Goal: Contribute content: Add original content to the website for others to see

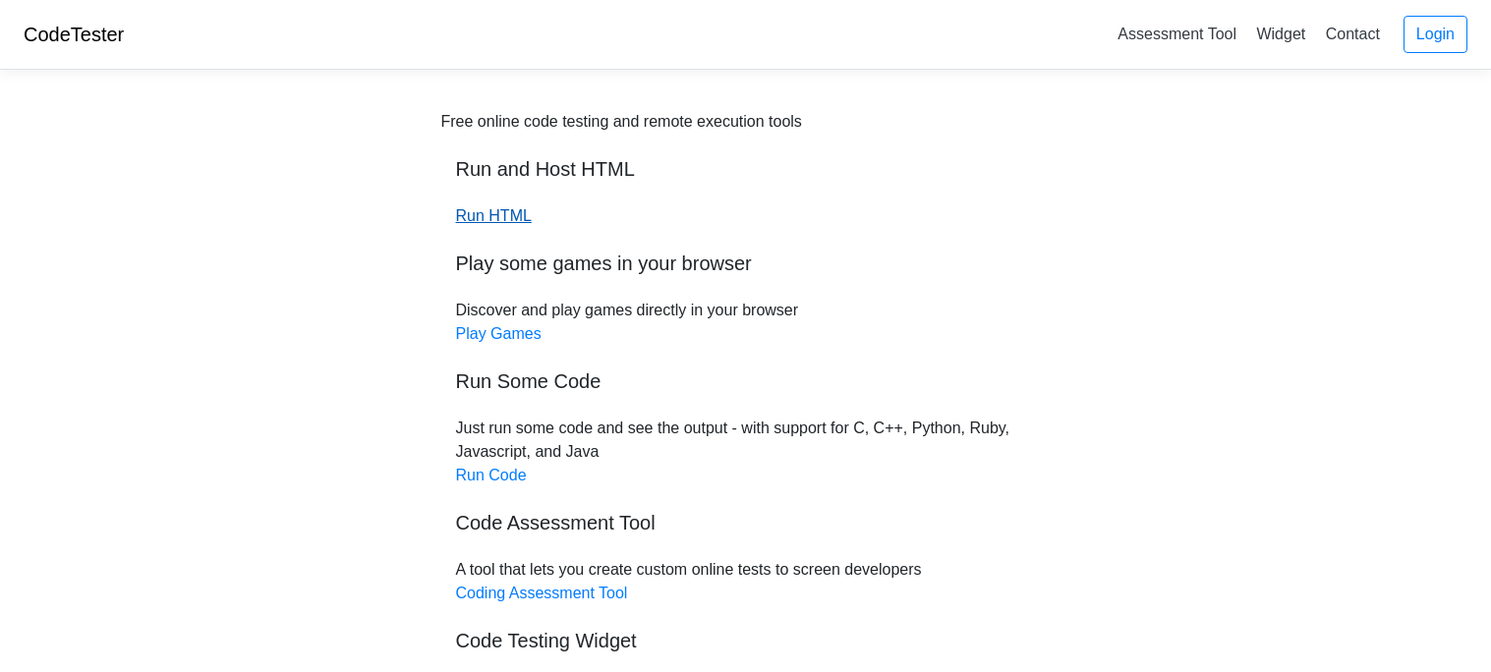
click at [492, 221] on link "Run HTML" at bounding box center [494, 215] width 76 height 17
click at [490, 473] on link "Run Code" at bounding box center [491, 475] width 71 height 17
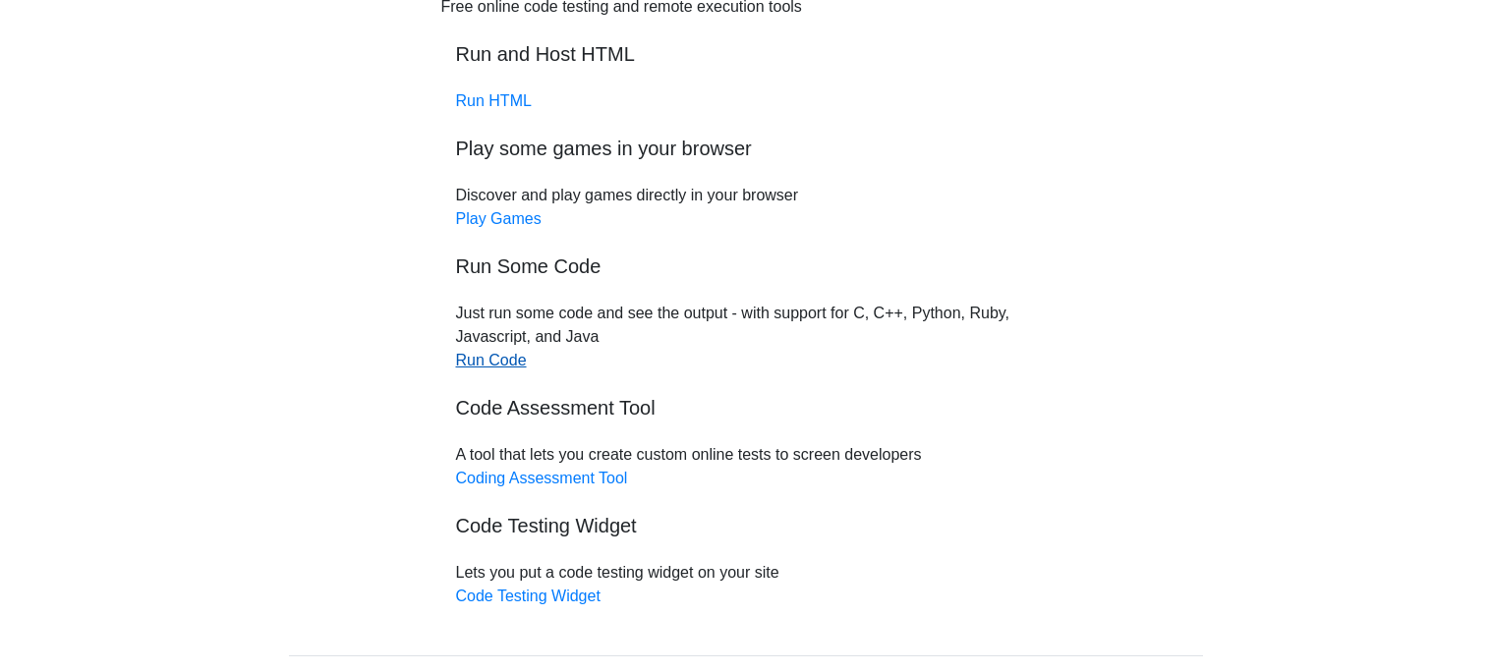
scroll to position [220, 0]
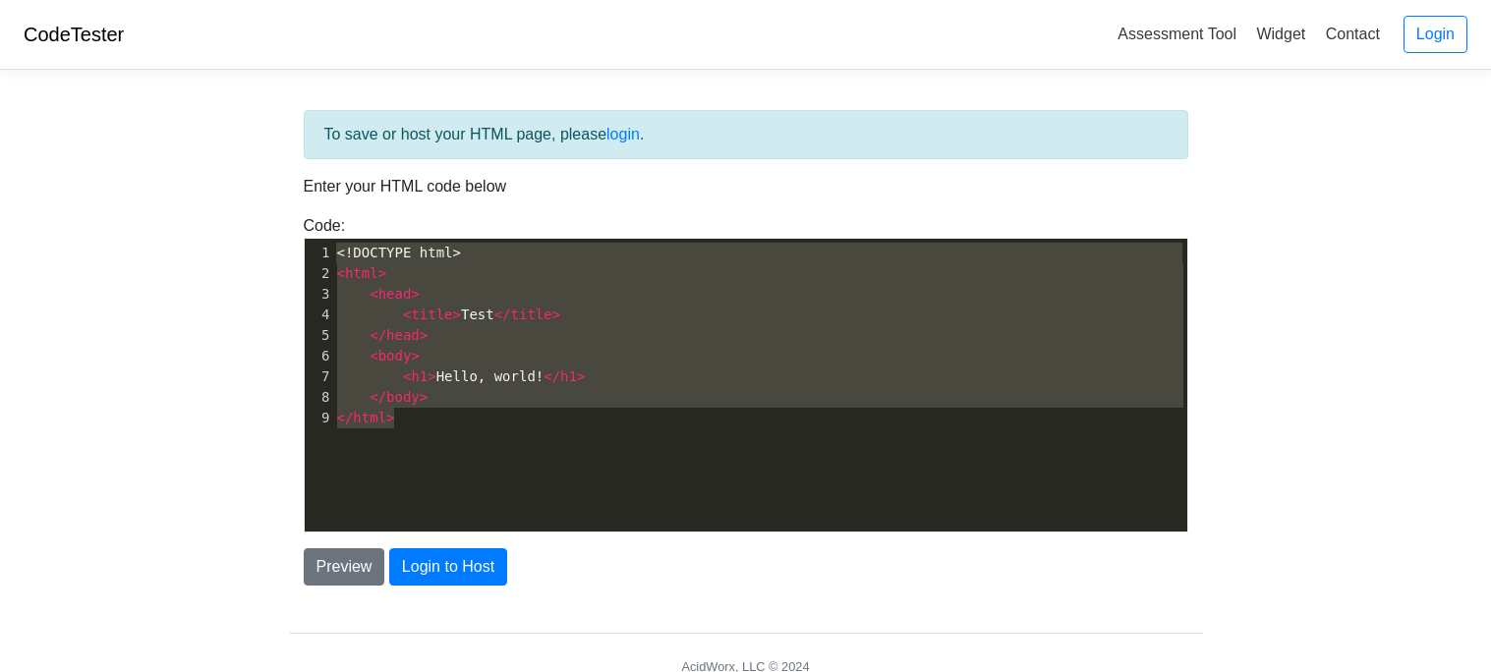
type textarea "<!DOCTYPE html> <html> <head> <title>Test</title> </head> <body> <h1>Hello, wor…"
drag, startPoint x: 679, startPoint y: 480, endPoint x: 281, endPoint y: 225, distance: 472.5
click at [281, 225] on div "To save or host your HTML page, please login . Enter your HTML code below Code:…" at bounding box center [745, 397] width 943 height 622
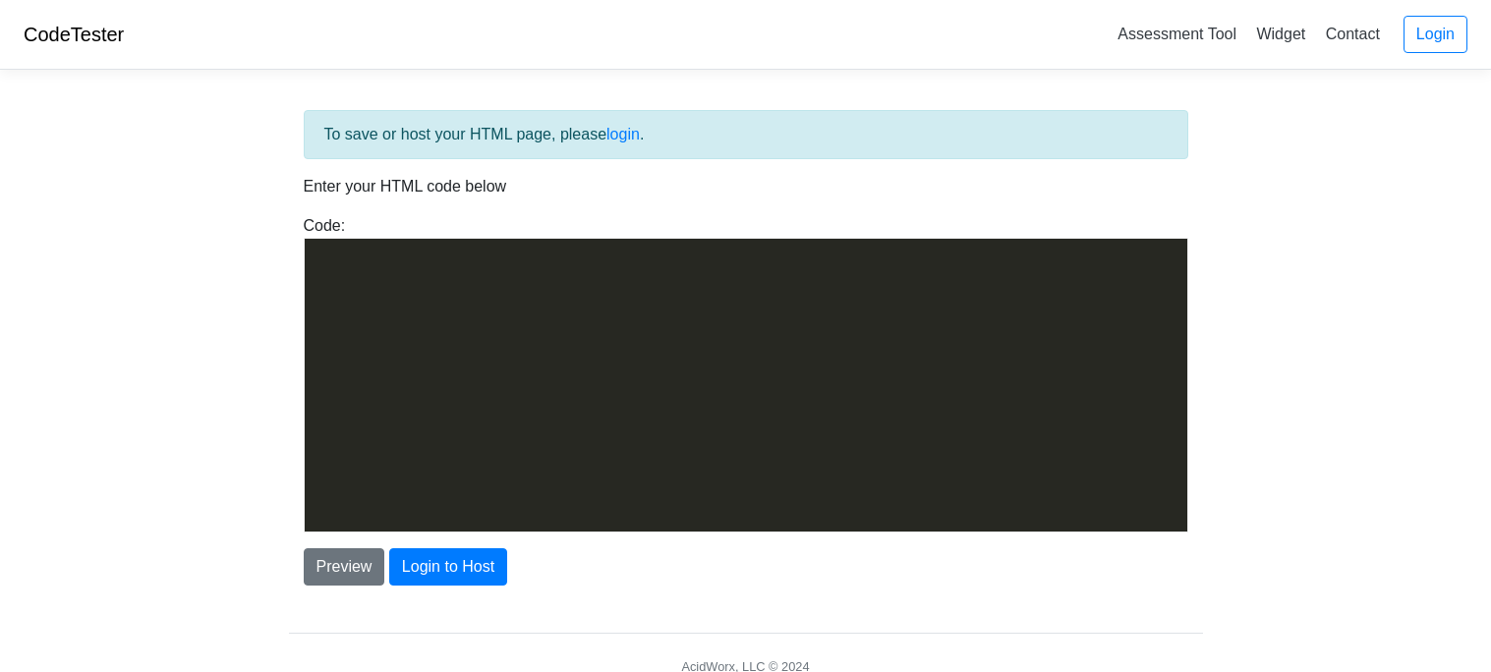
scroll to position [2624, 0]
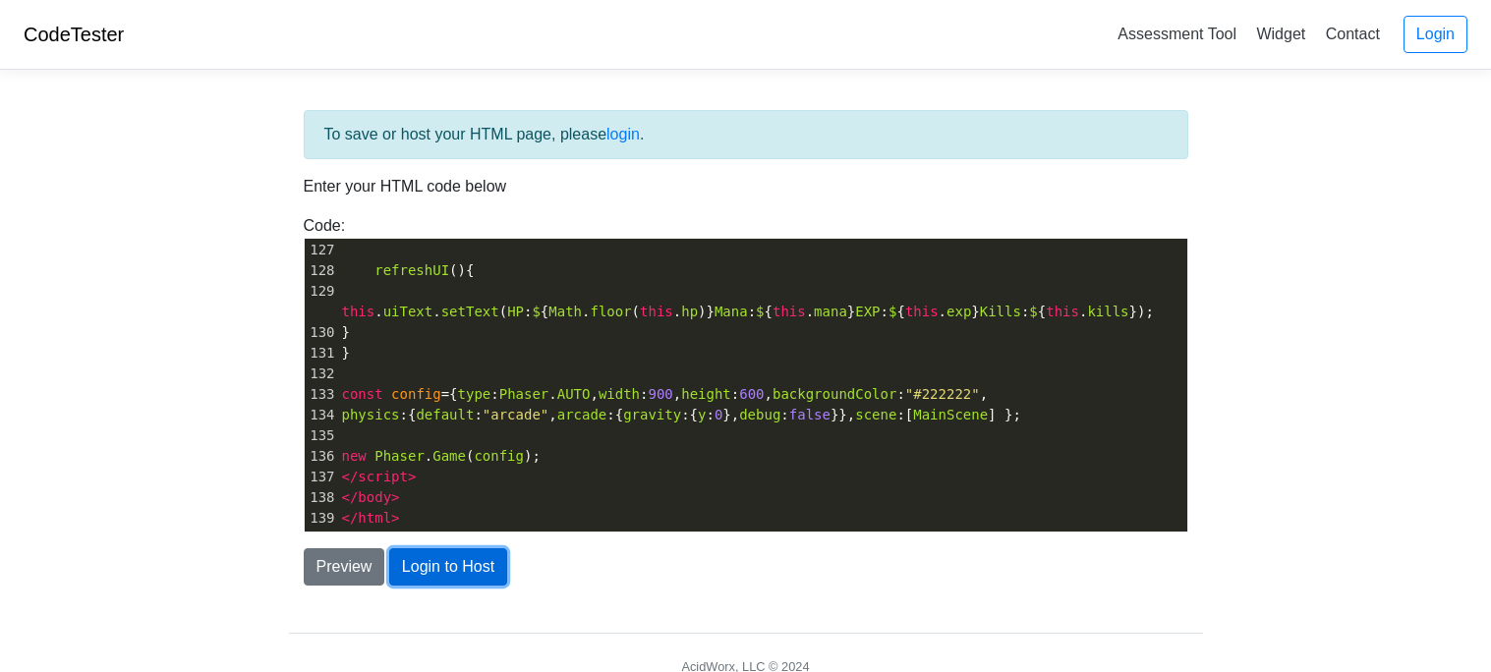
click at [491, 567] on button "Login to Host" at bounding box center [448, 566] width 118 height 37
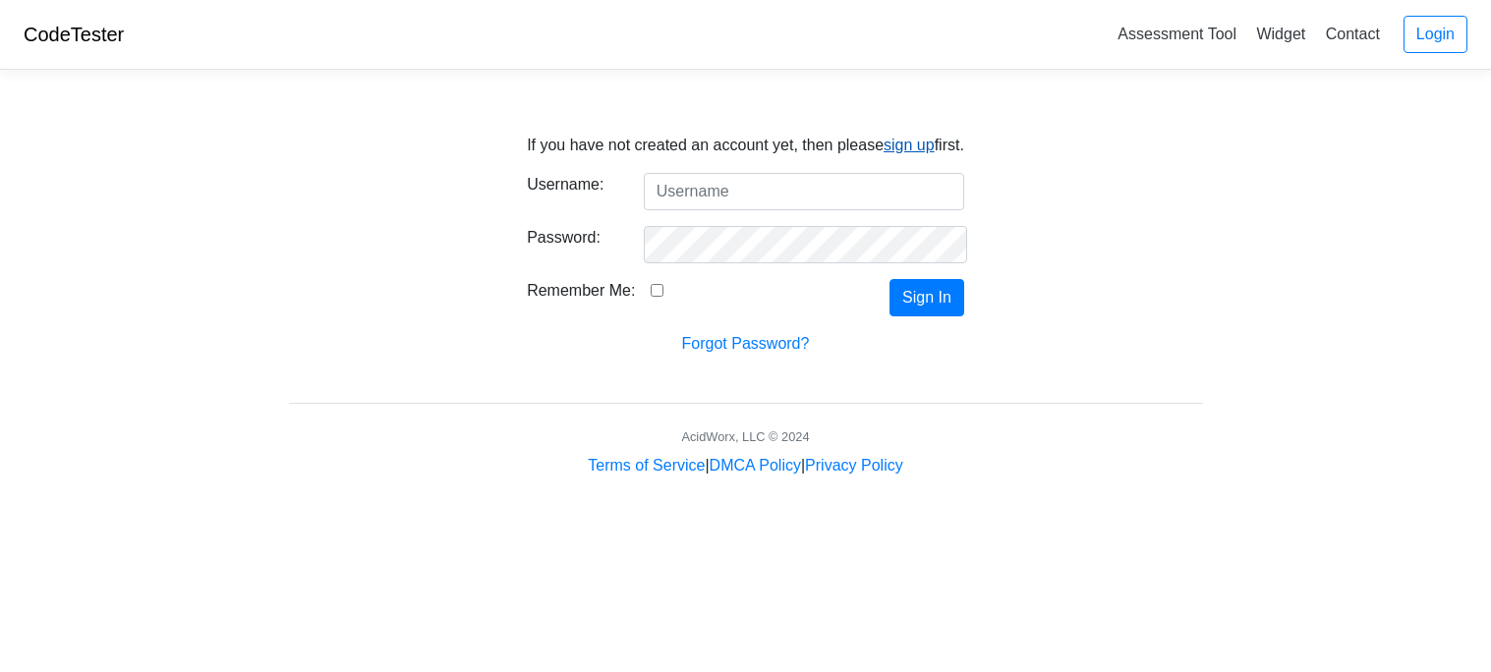
click at [898, 144] on link "sign up" at bounding box center [909, 145] width 51 height 17
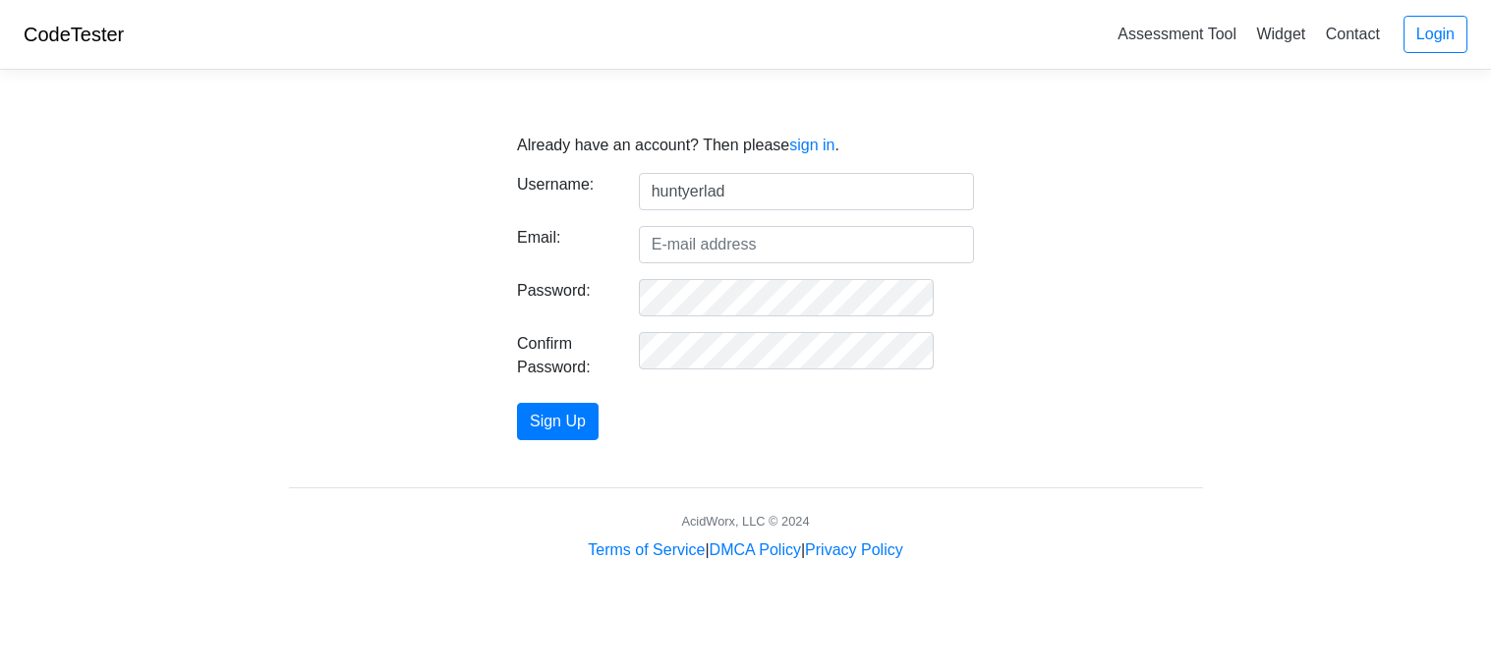
type input "huntyerlad"
click at [763, 258] on input "Email:" at bounding box center [806, 244] width 335 height 37
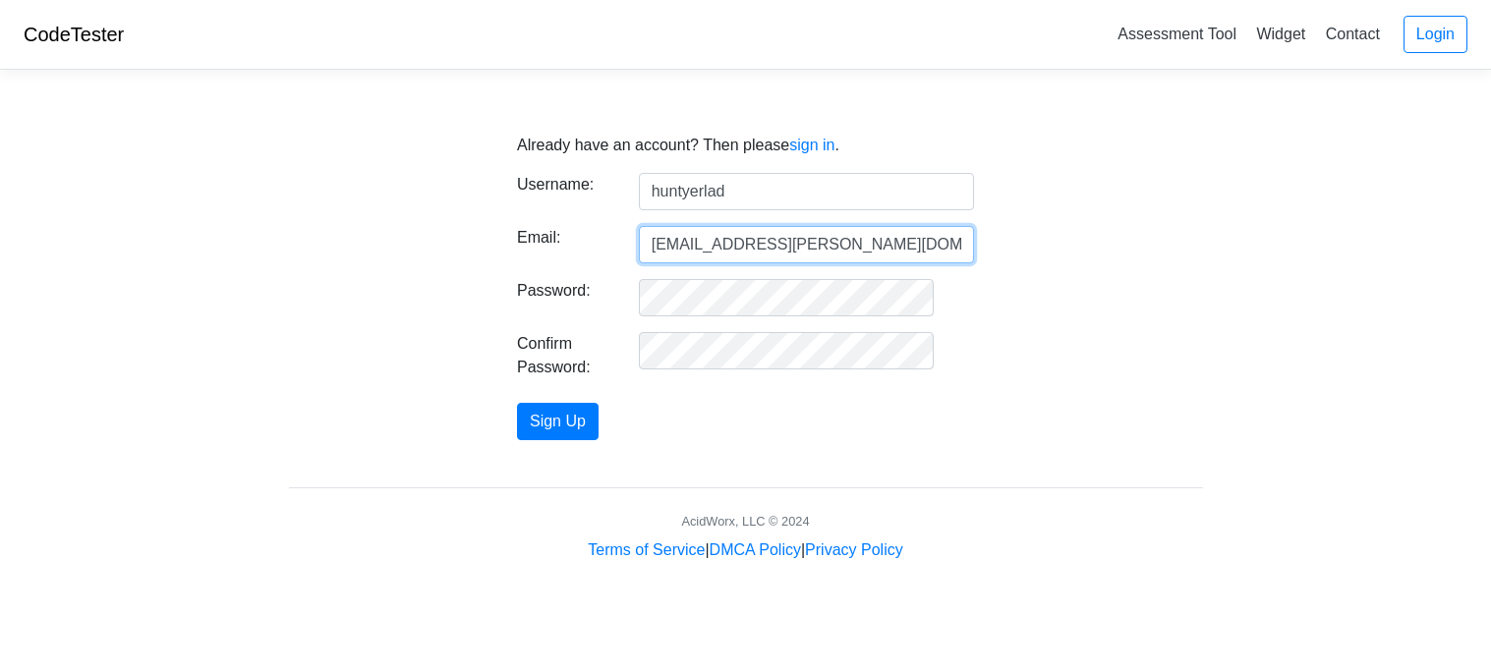
type input "hunter.laducer@belocurt.k12.nd.us"
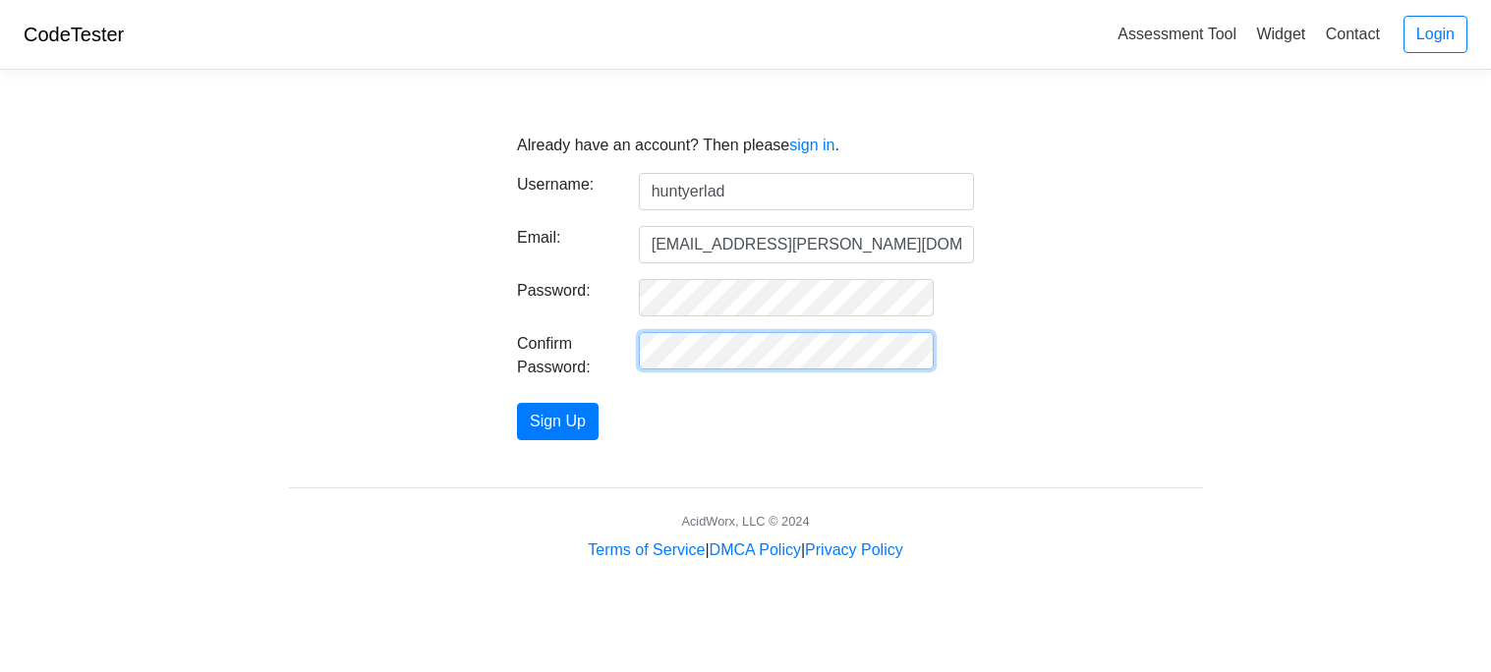
click at [517, 403] on button "Sign Up" at bounding box center [558, 421] width 82 height 37
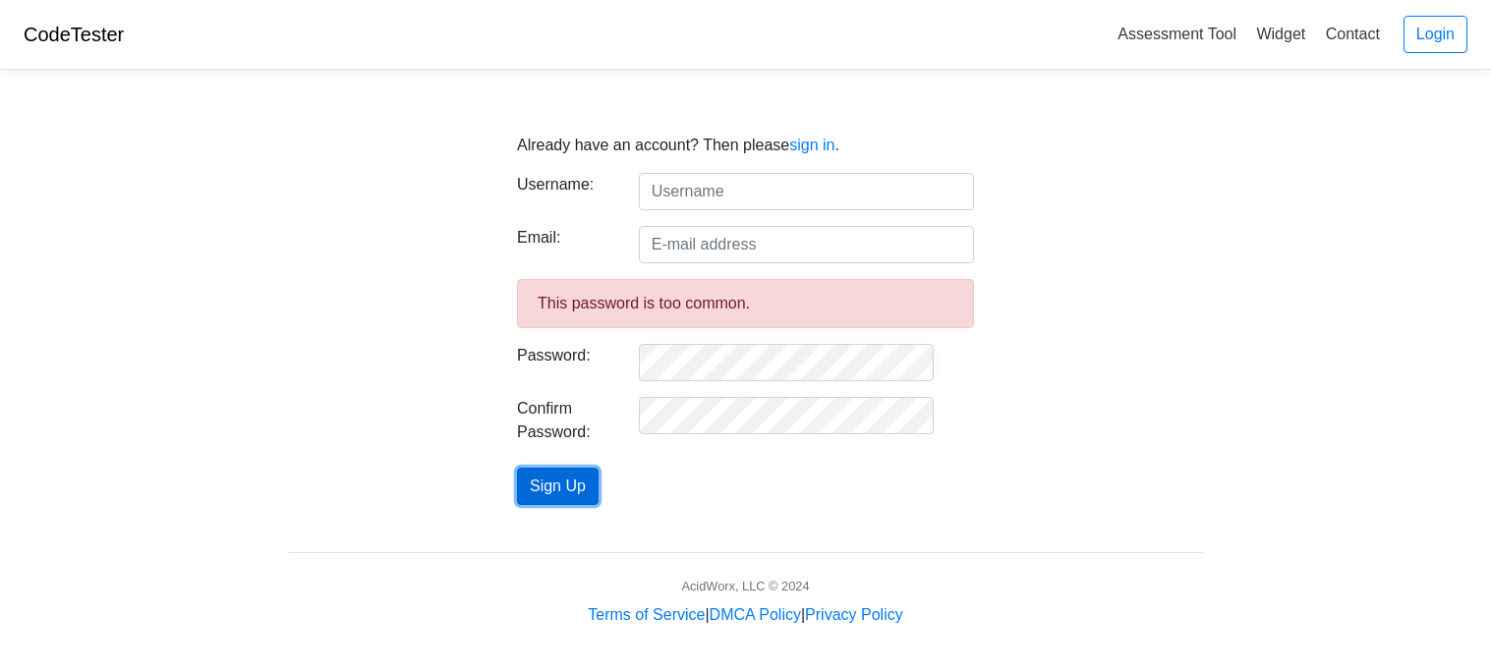
click at [599, 502] on button "Sign Up" at bounding box center [558, 486] width 82 height 37
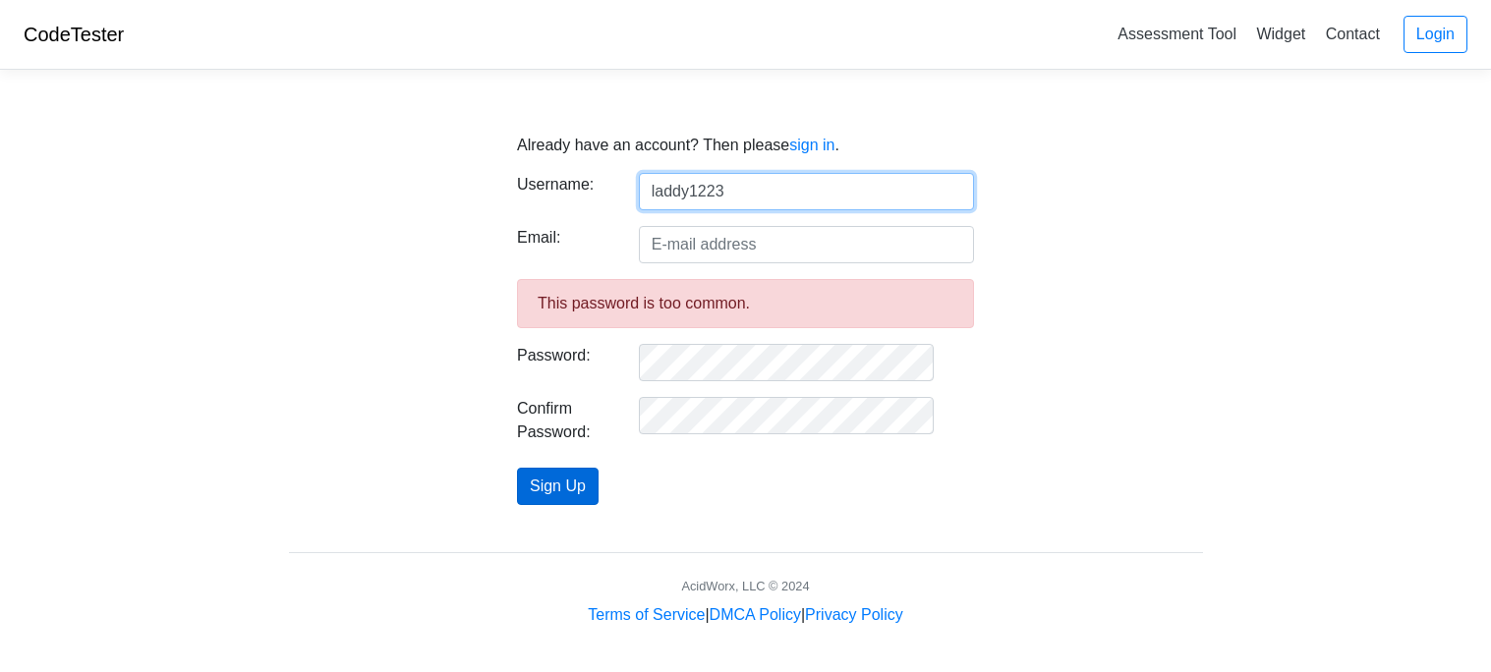
type input "laddy1223"
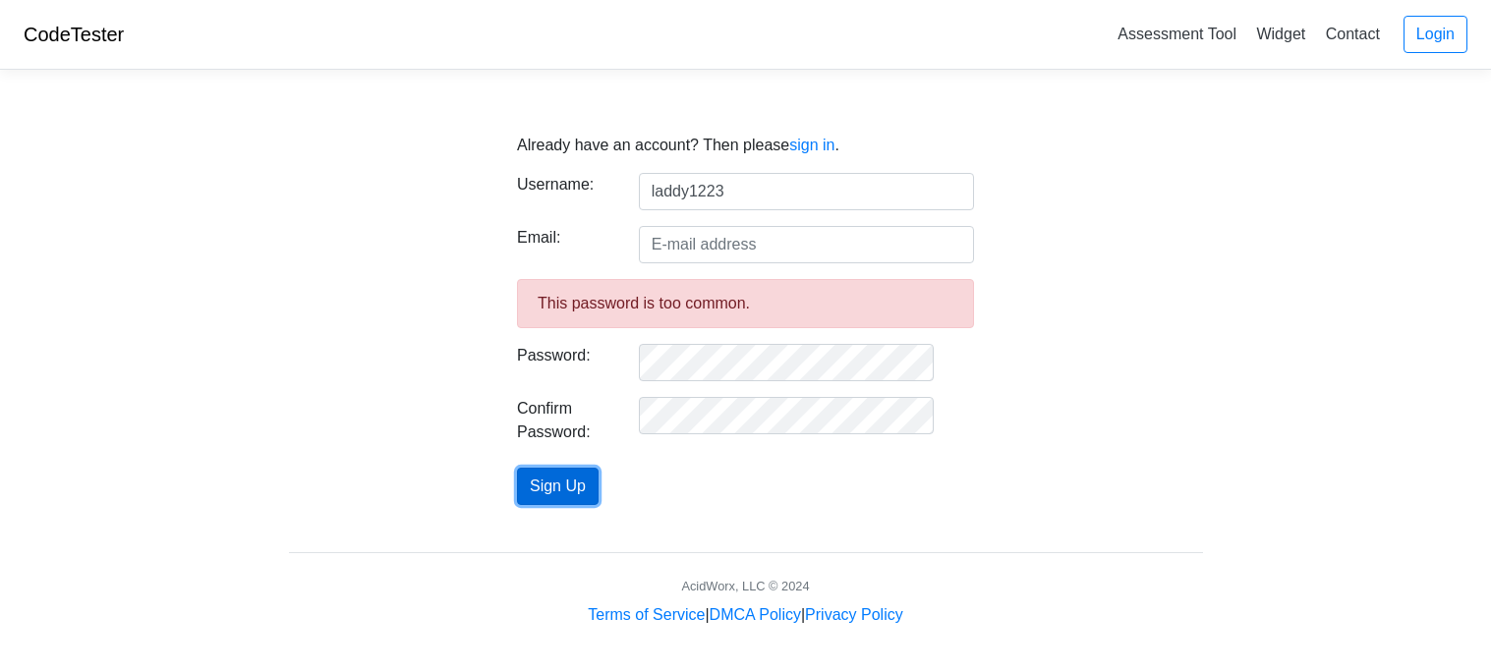
click at [599, 489] on button "Sign Up" at bounding box center [558, 486] width 82 height 37
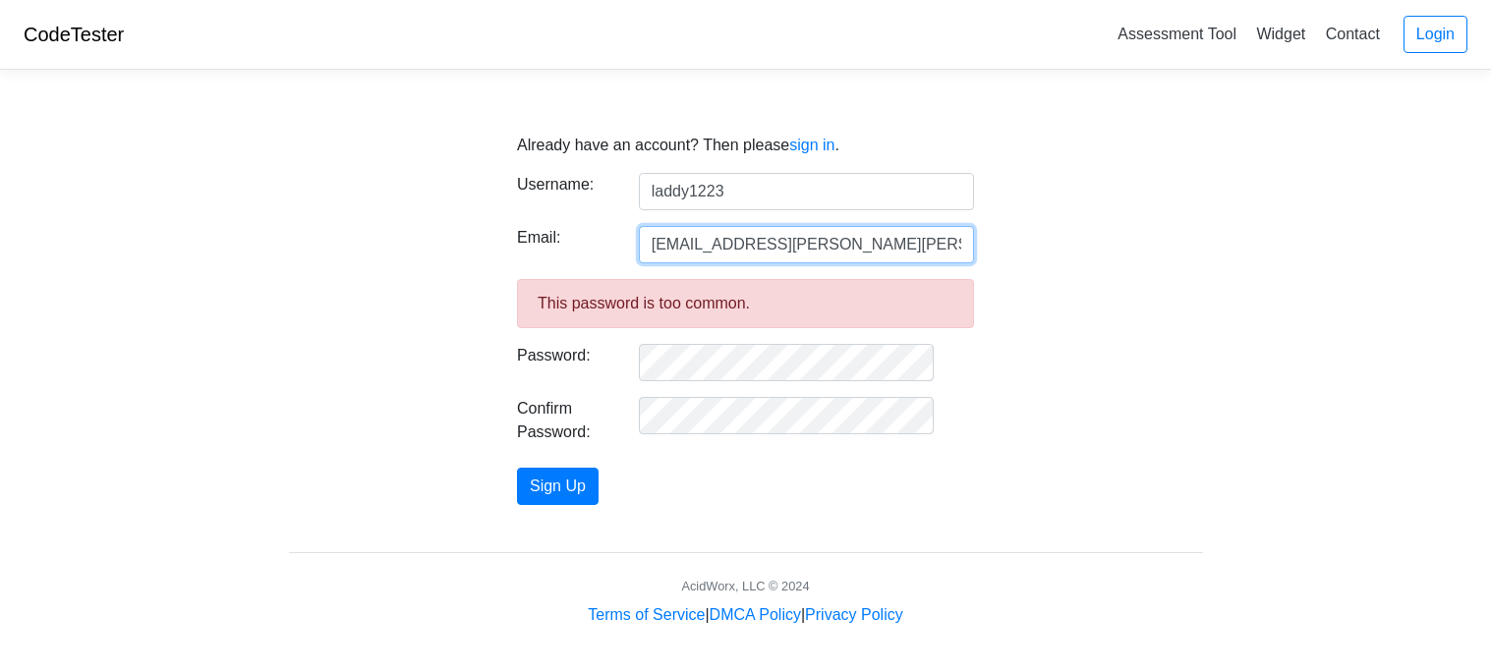
type input "hunter.laducer@belcourt.k12.nd.us"
click at [585, 467] on form "Username: laddy1223 Email: hunter.laducer@belcourt.k12.nd.us This password is t…" at bounding box center [745, 339] width 457 height 332
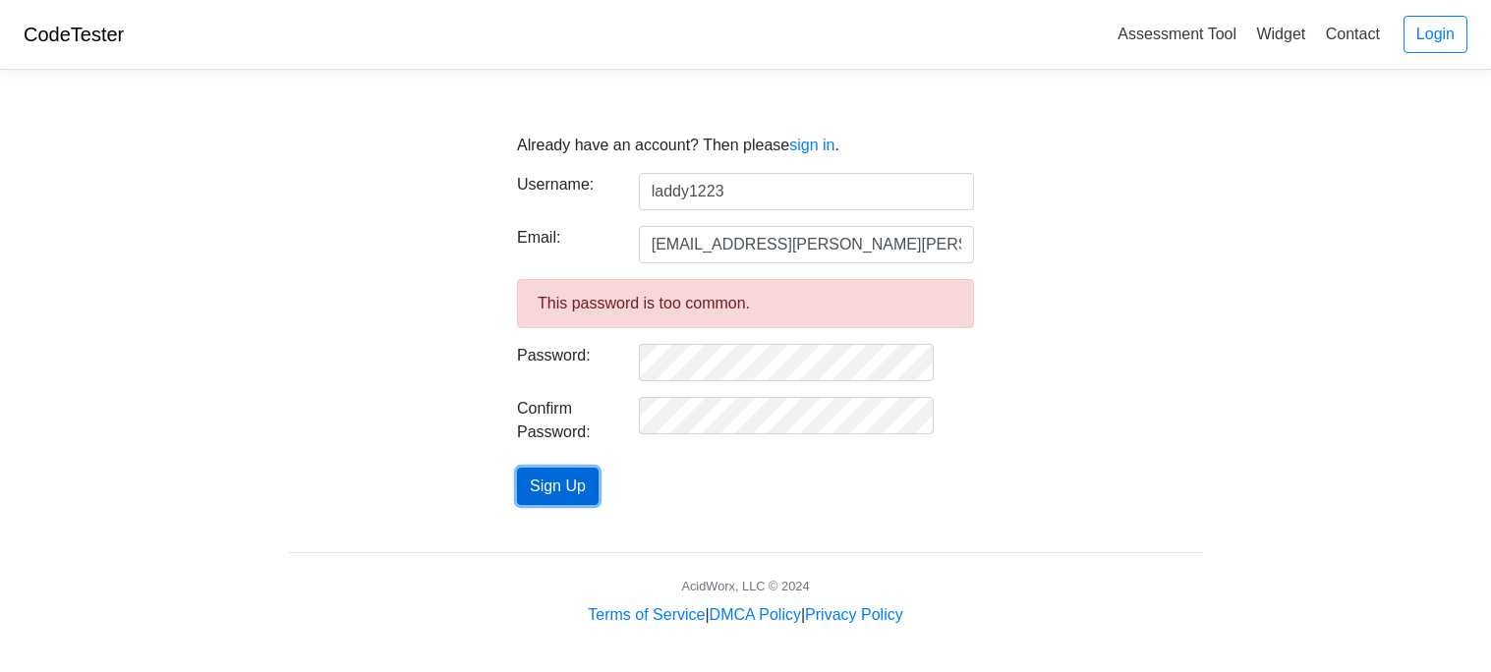
click at [579, 485] on button "Sign Up" at bounding box center [558, 486] width 82 height 37
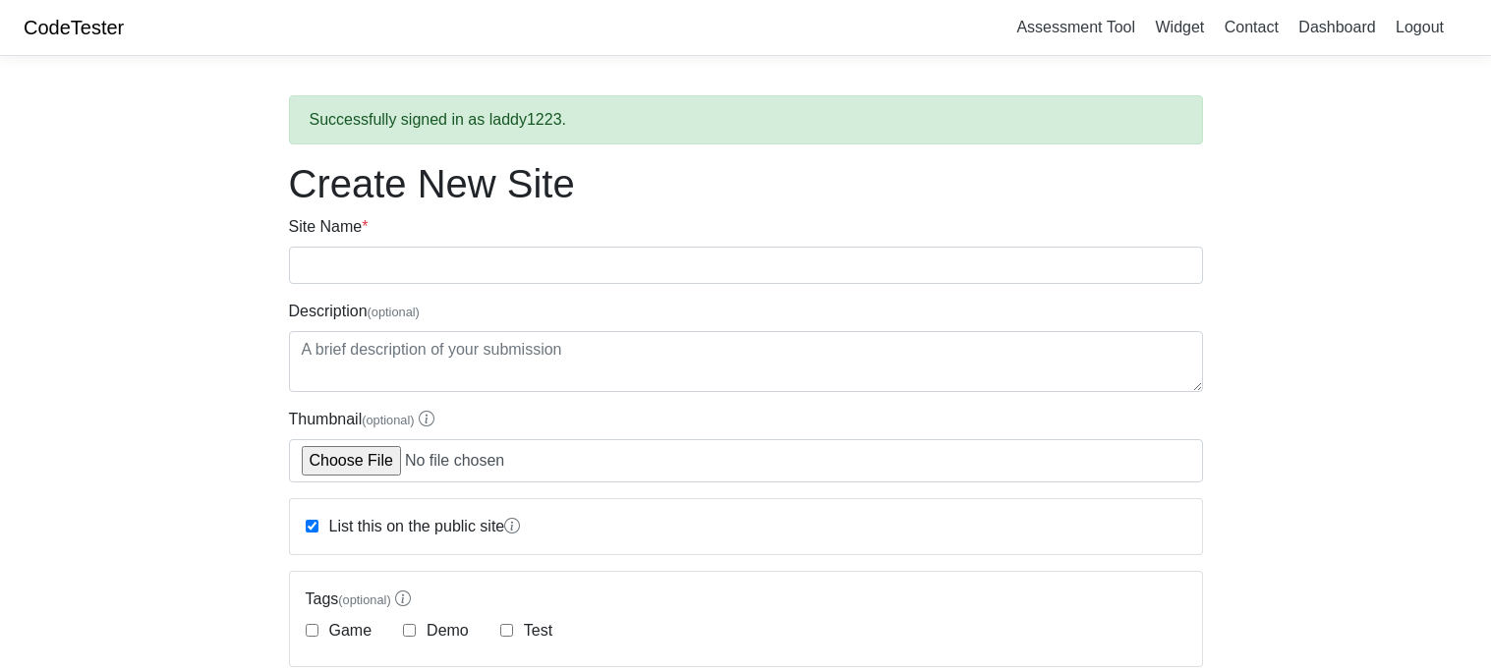
scroll to position [32, 0]
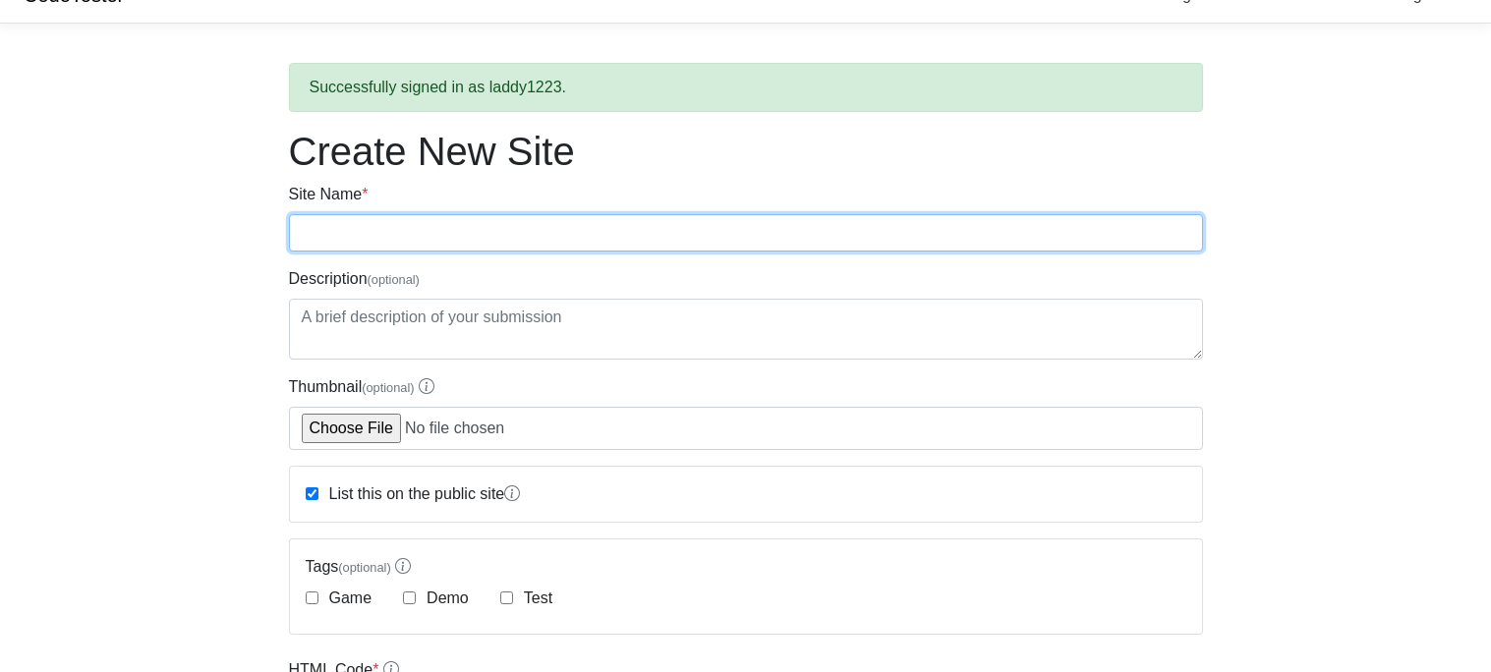
click at [453, 223] on input "Site Name *" at bounding box center [746, 232] width 914 height 37
type input "laddy"
type input "laddyh game"
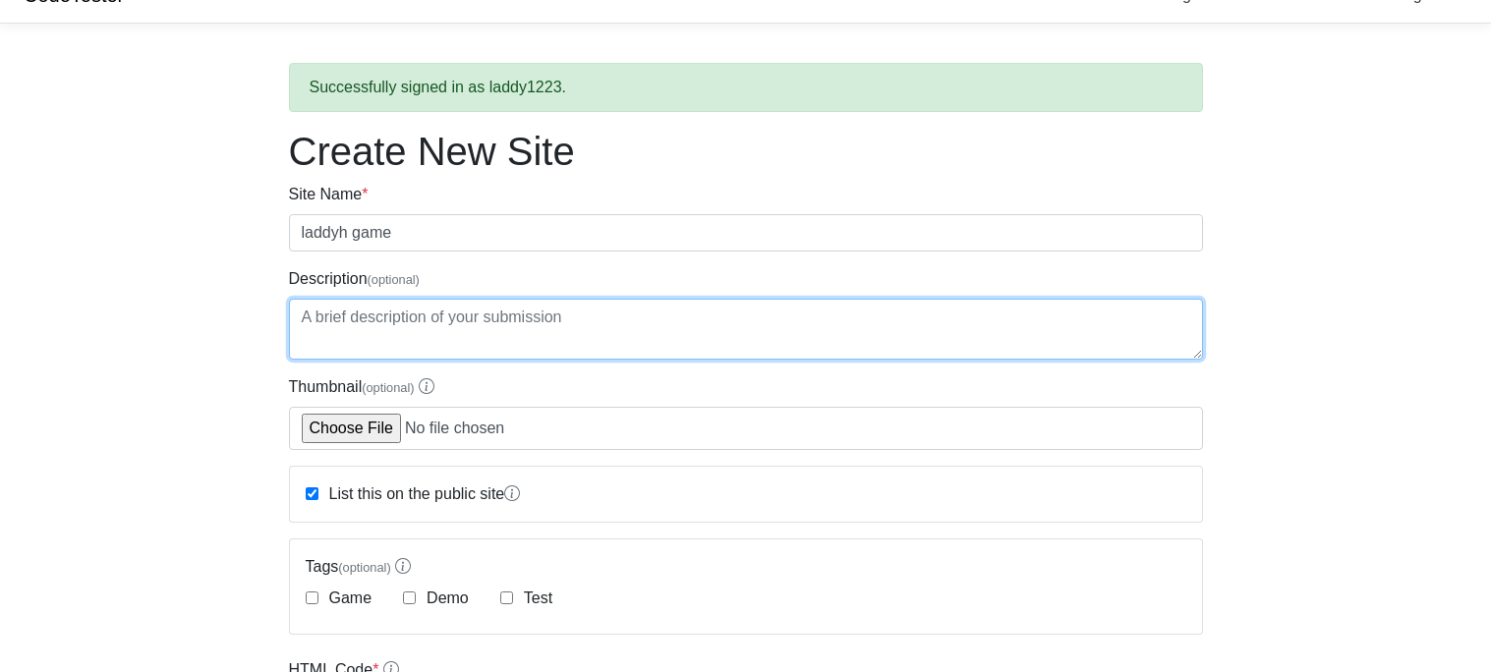
click at [431, 310] on textarea "Description (optional)" at bounding box center [746, 329] width 914 height 61
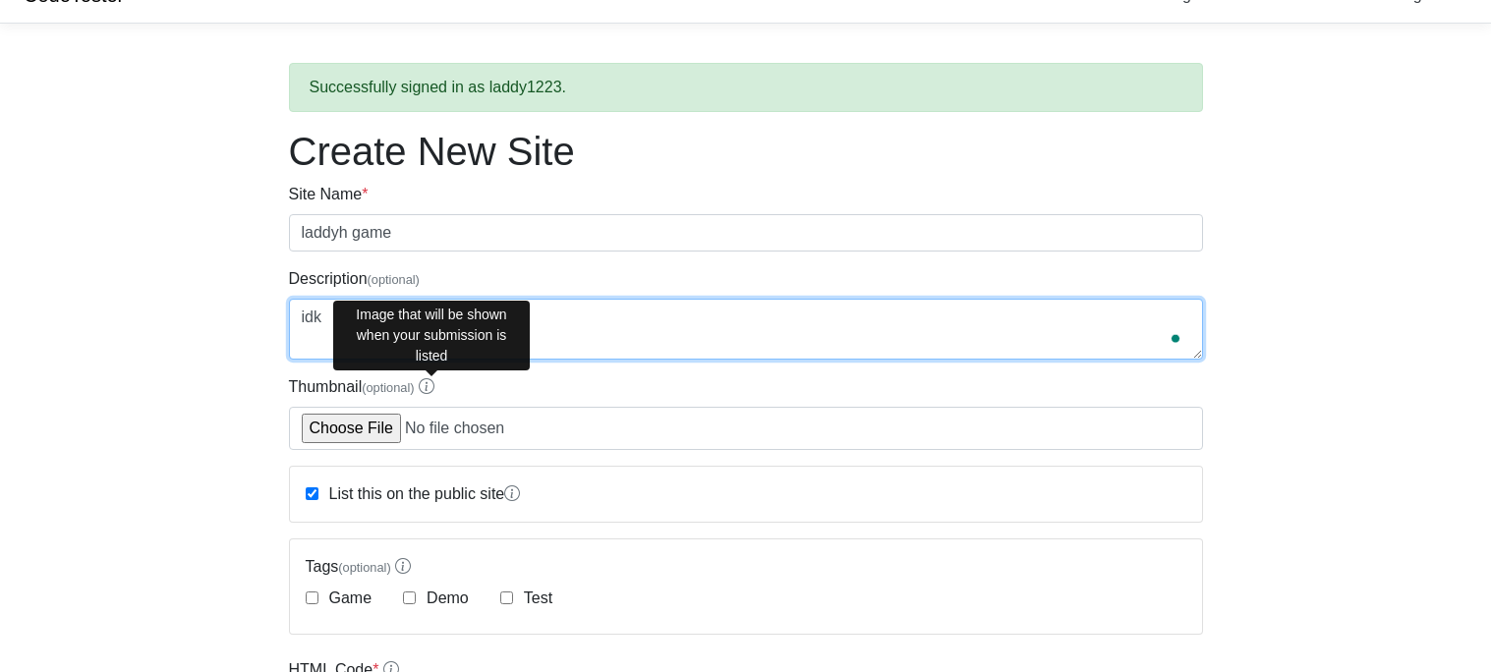
scroll to position [34, 0]
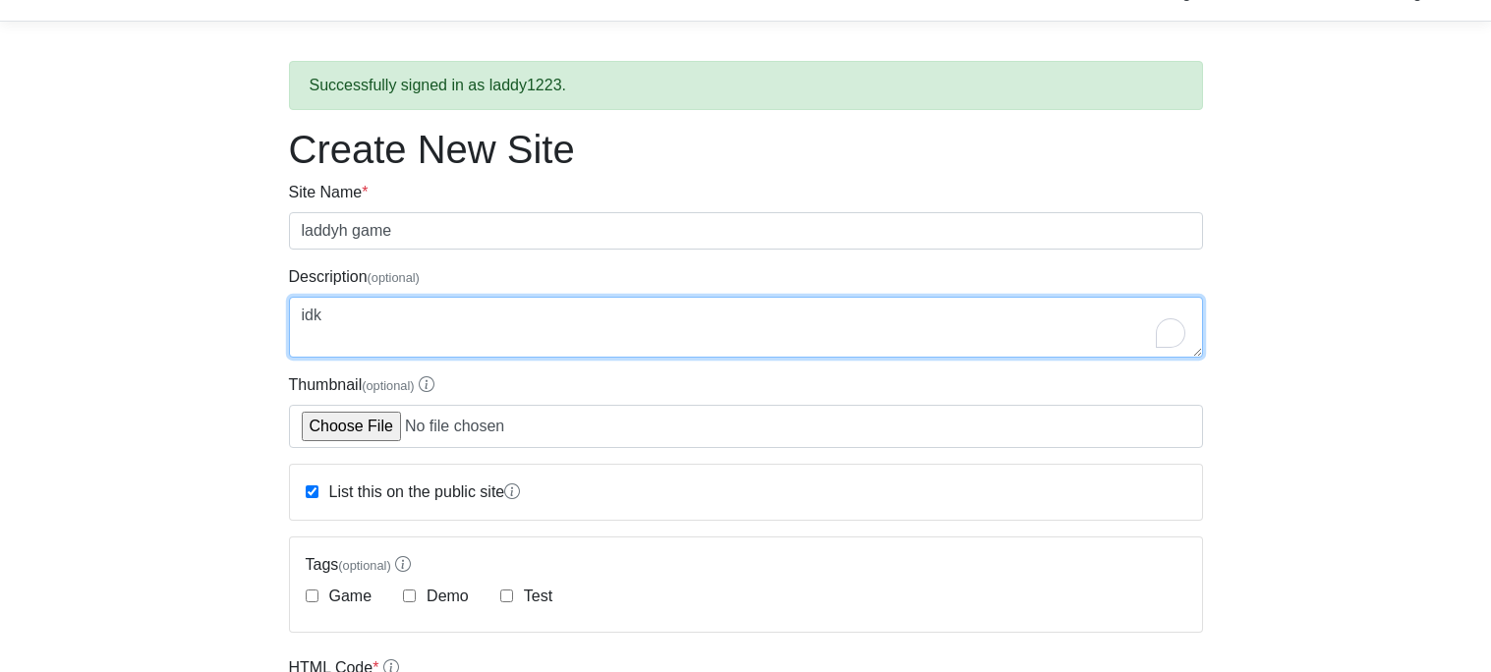
type textarea "idk"
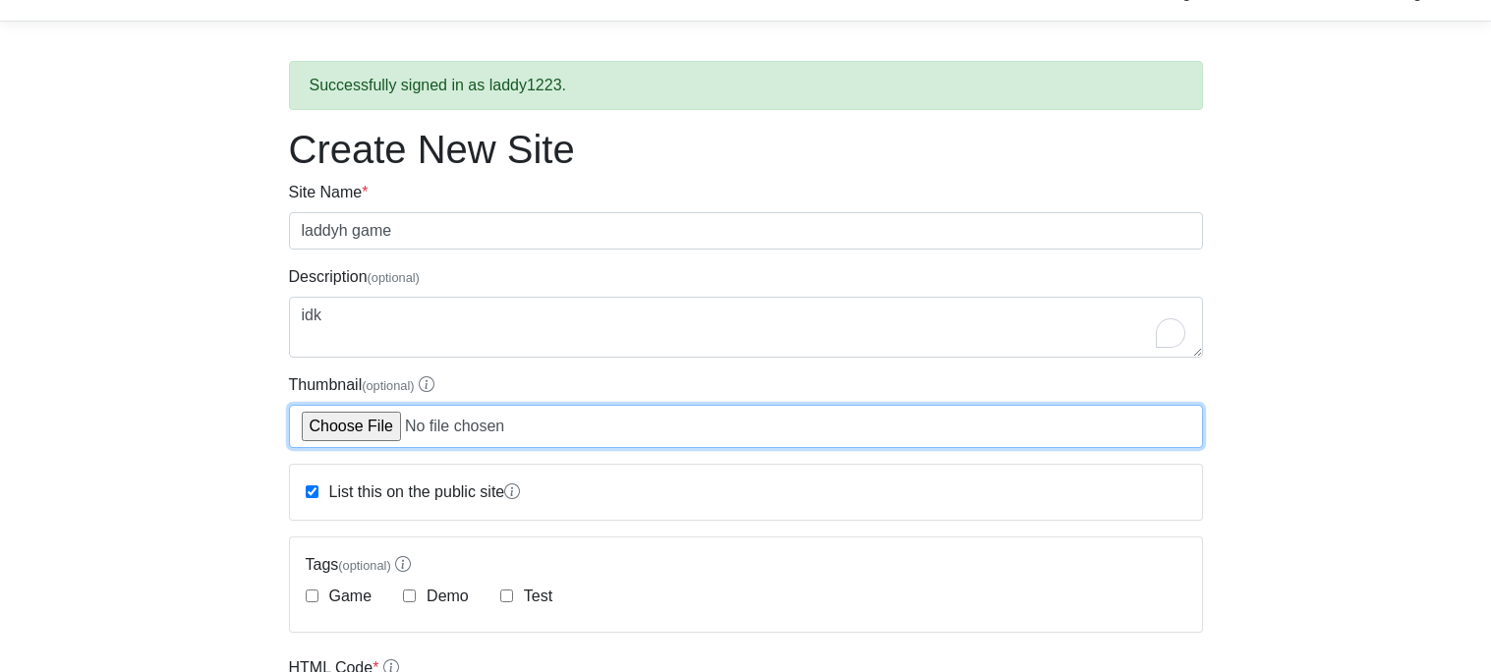
click at [386, 418] on input "Thumbnail (optional)" at bounding box center [746, 426] width 914 height 43
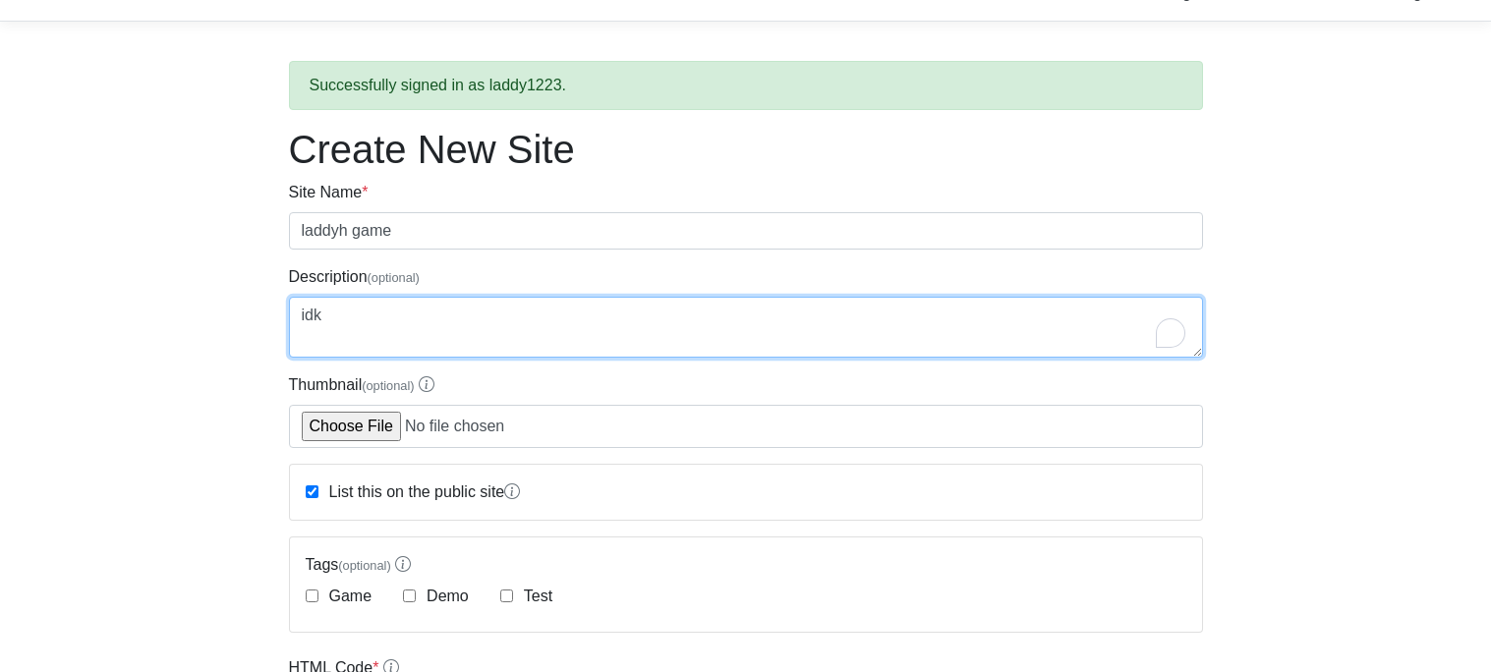
click at [389, 317] on textarea "idk" at bounding box center [746, 327] width 914 height 61
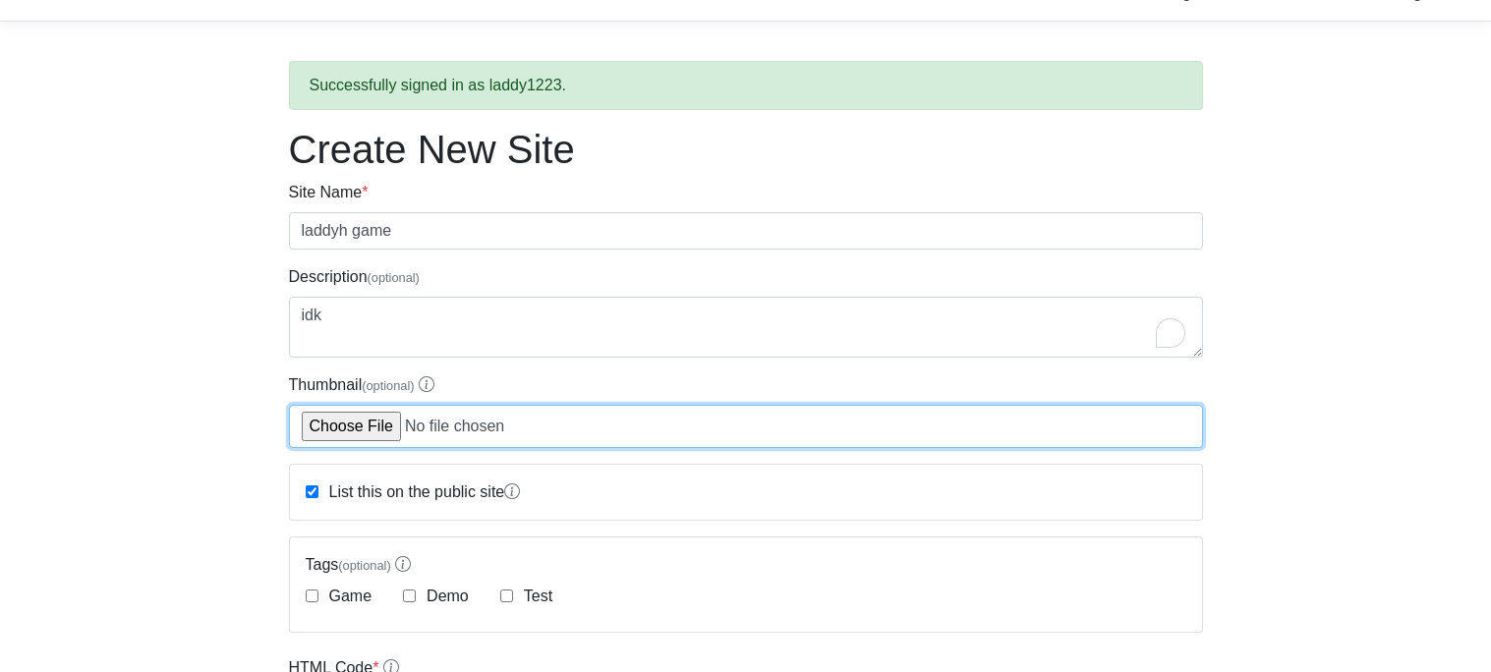
click at [476, 419] on input "Thumbnail (optional)" at bounding box center [746, 426] width 914 height 43
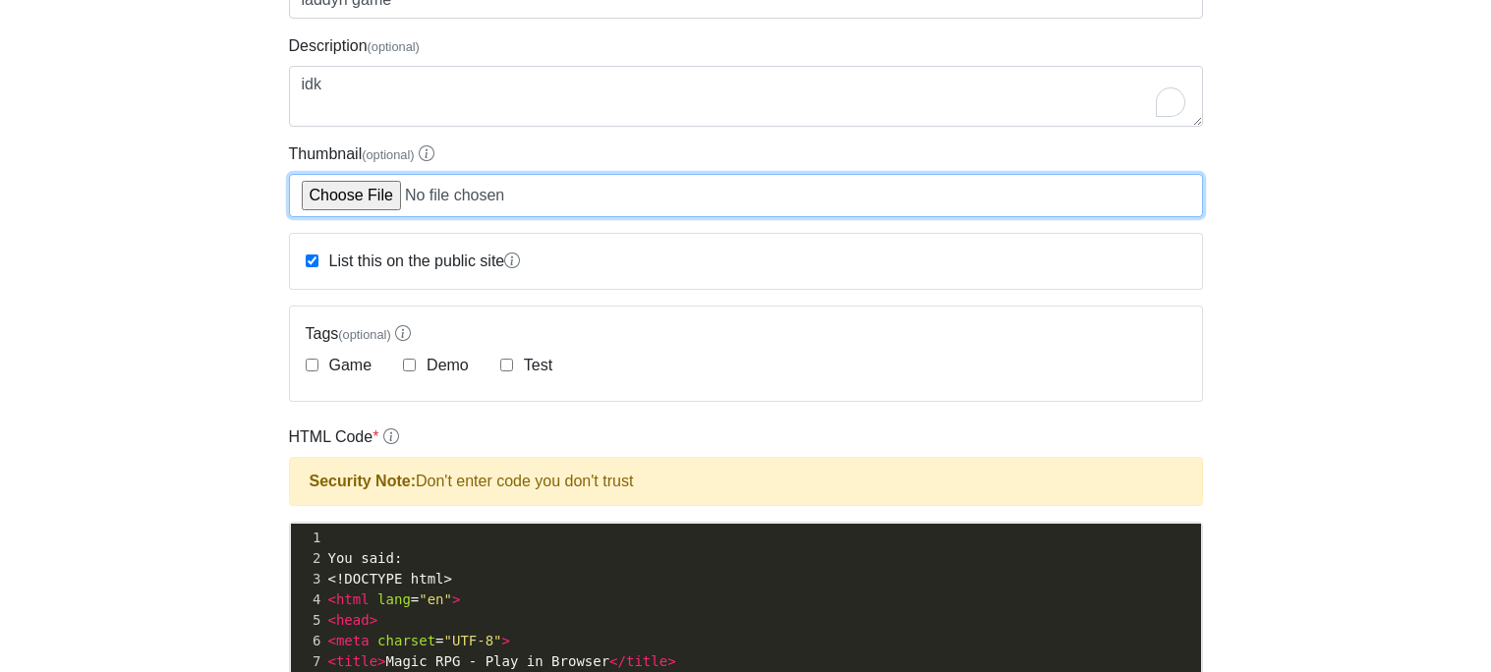
scroll to position [269, 0]
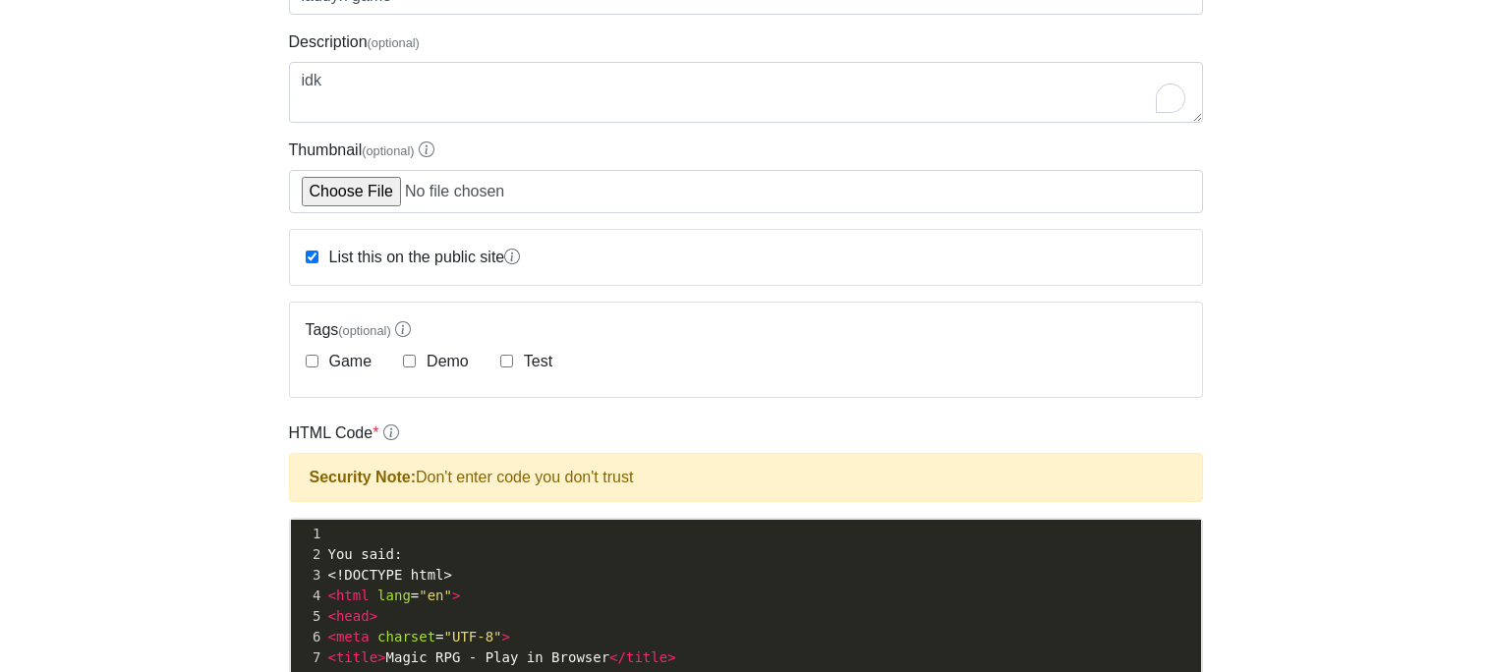
click at [354, 362] on label "Game" at bounding box center [348, 362] width 47 height 24
click at [318, 362] on input "Game" at bounding box center [312, 361] width 13 height 13
checkbox input "true"
click at [96, 567] on body "CodeTester Assessment Tool Widget Contact Dashboard Logout Successfully signed …" at bounding box center [745, 606] width 1491 height 1750
click at [405, 366] on input "Demo" at bounding box center [409, 361] width 13 height 13
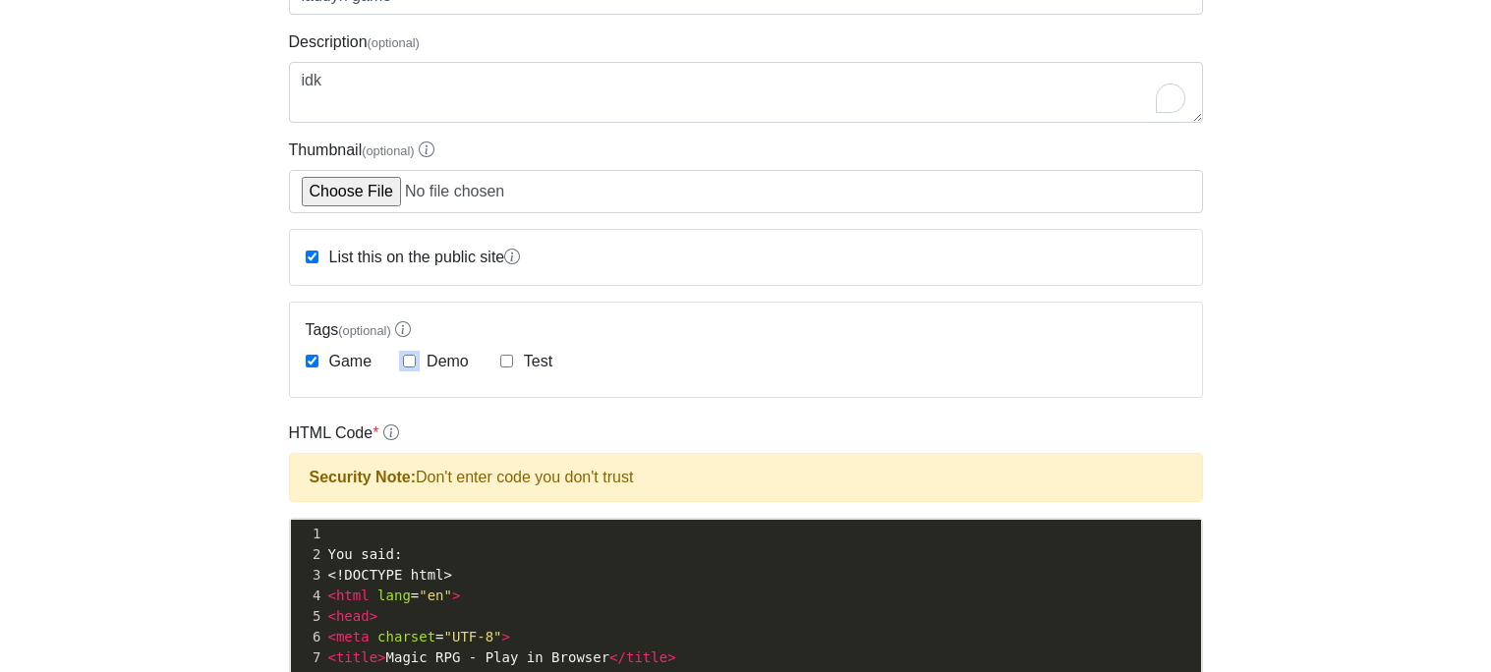
checkbox input "true"
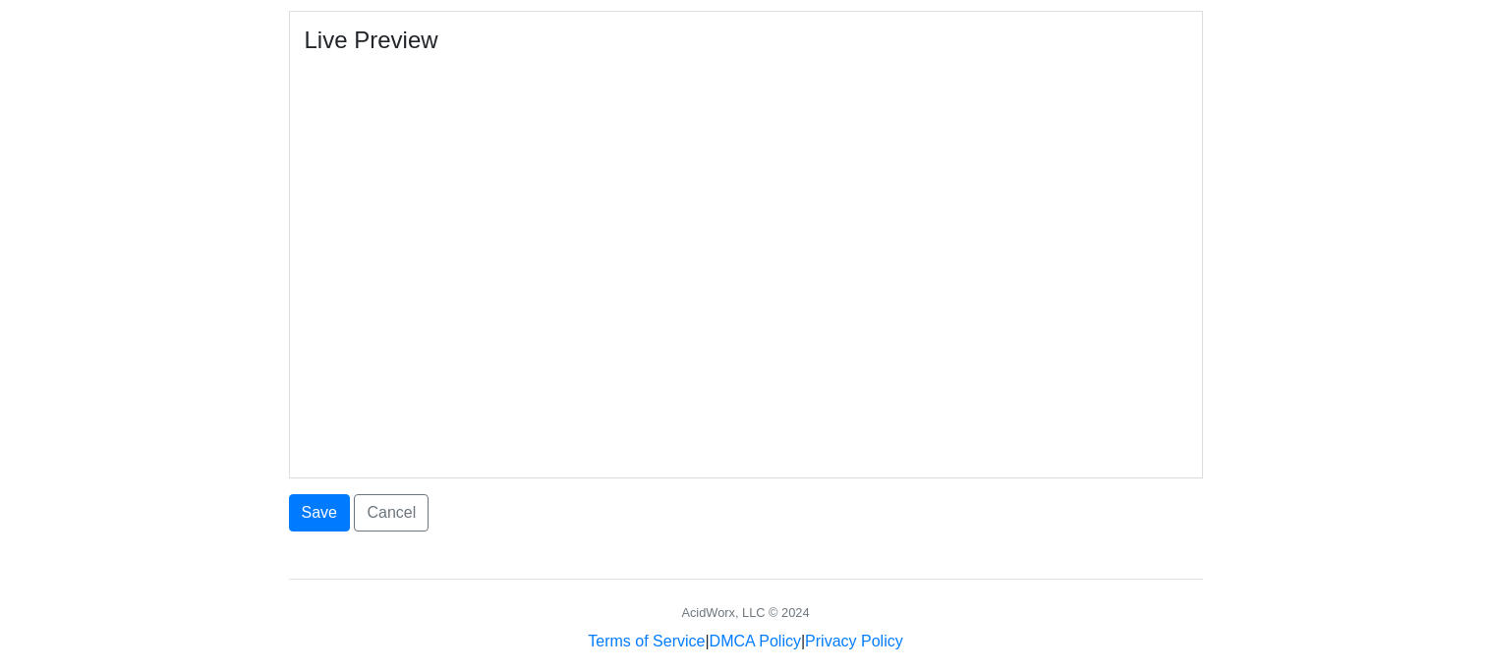
scroll to position [1126, 0]
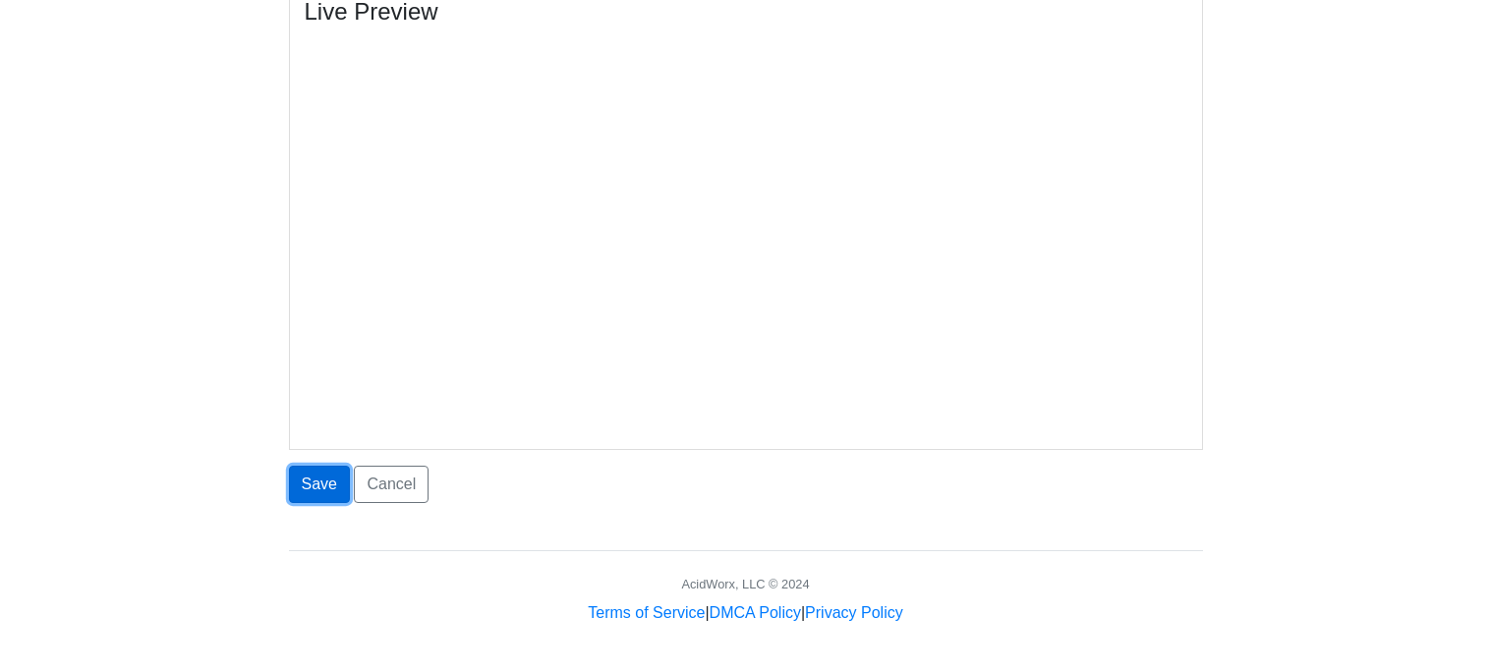
click at [313, 485] on button "Save" at bounding box center [319, 484] width 61 height 37
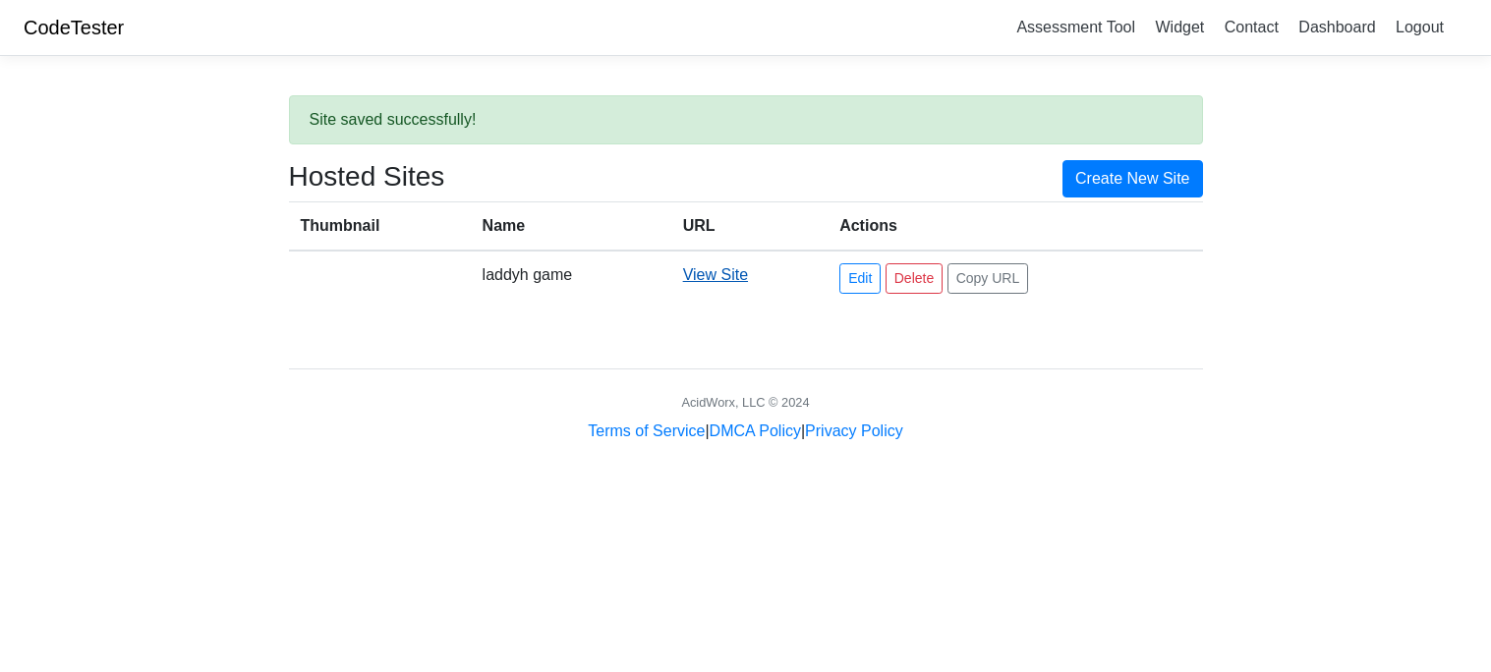
click at [742, 279] on link "View Site" at bounding box center [715, 274] width 65 height 17
click at [915, 270] on link "Delete" at bounding box center [913, 278] width 57 height 30
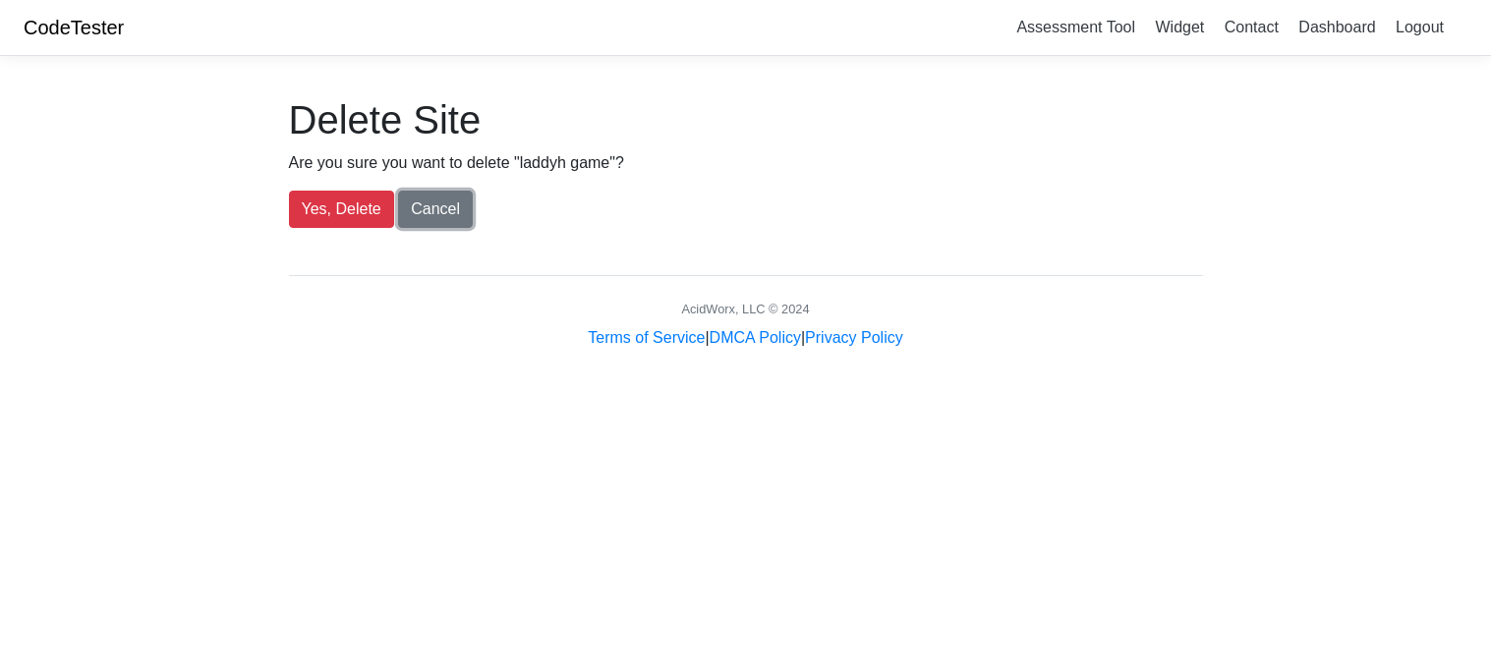
click at [398, 226] on link "Cancel" at bounding box center [435, 209] width 75 height 37
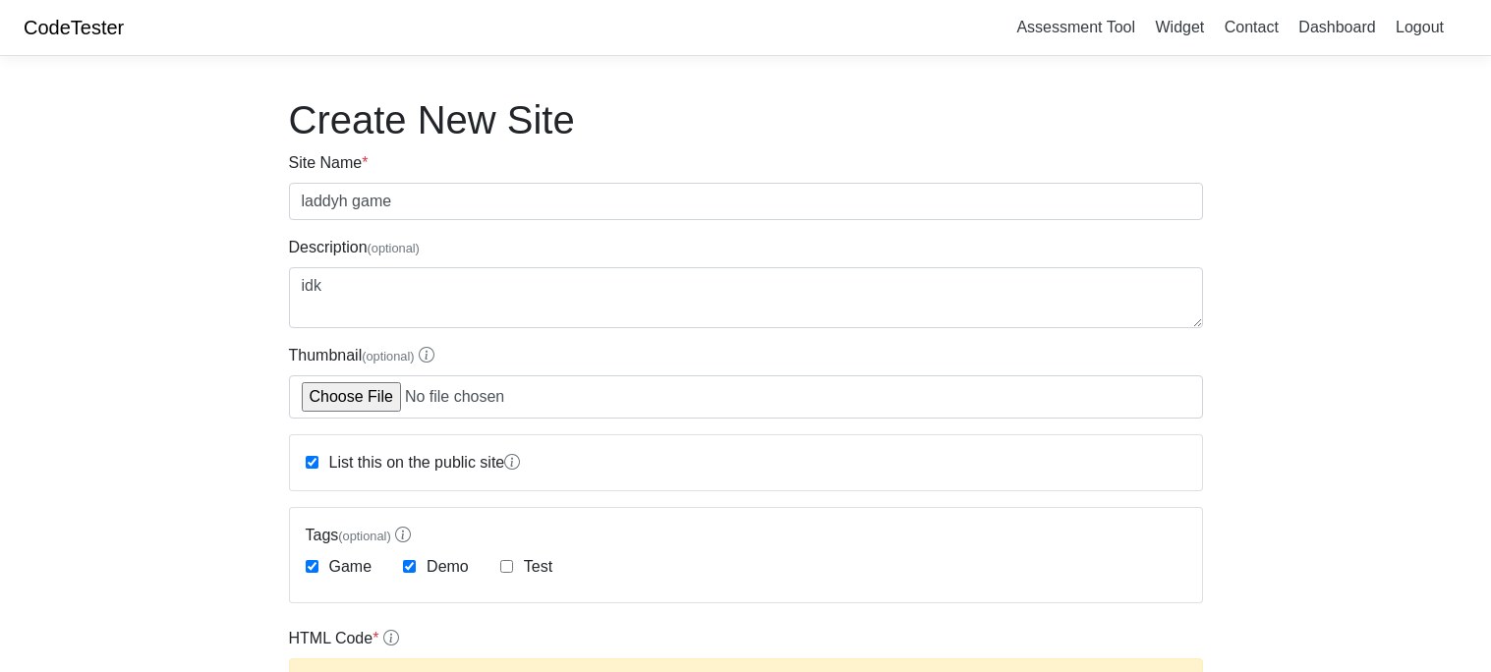
scroll to position [1061, 0]
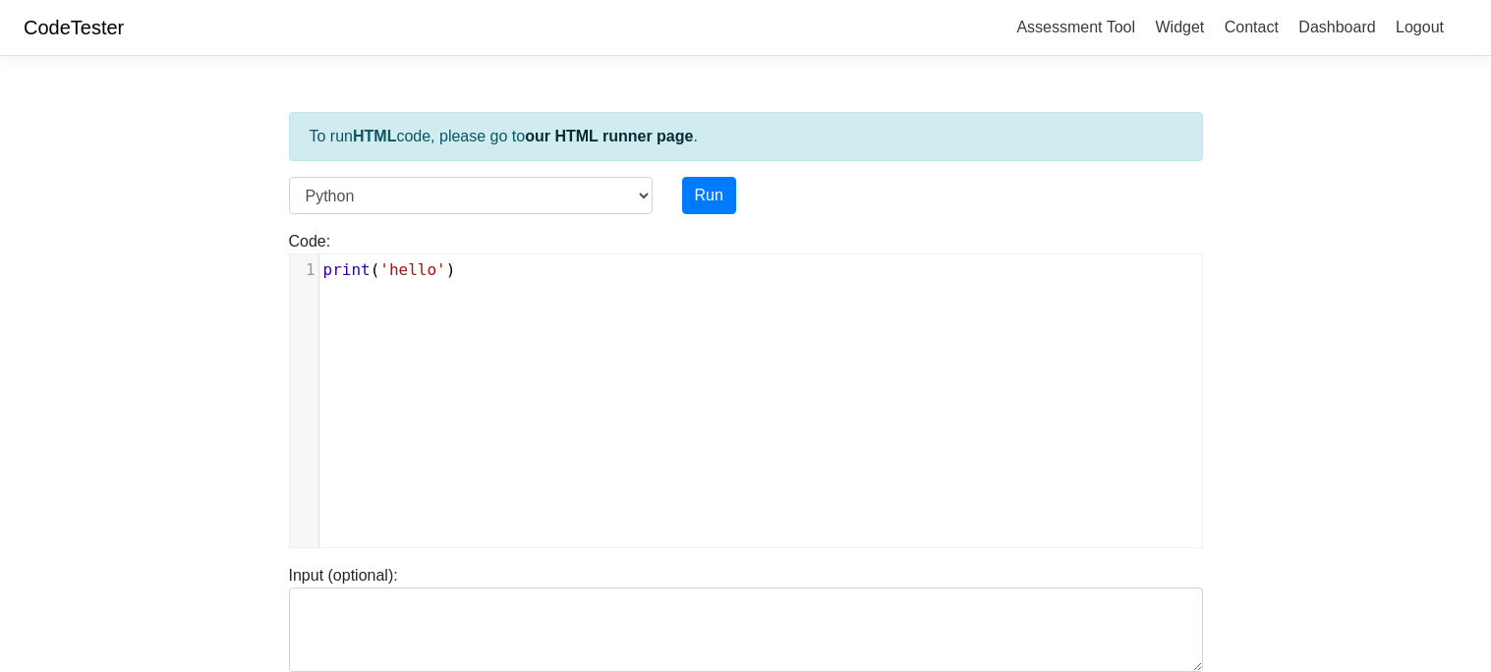
click at [515, 296] on div "xxxxxxxxxx 1 print ( 'hello' )" at bounding box center [760, 416] width 941 height 322
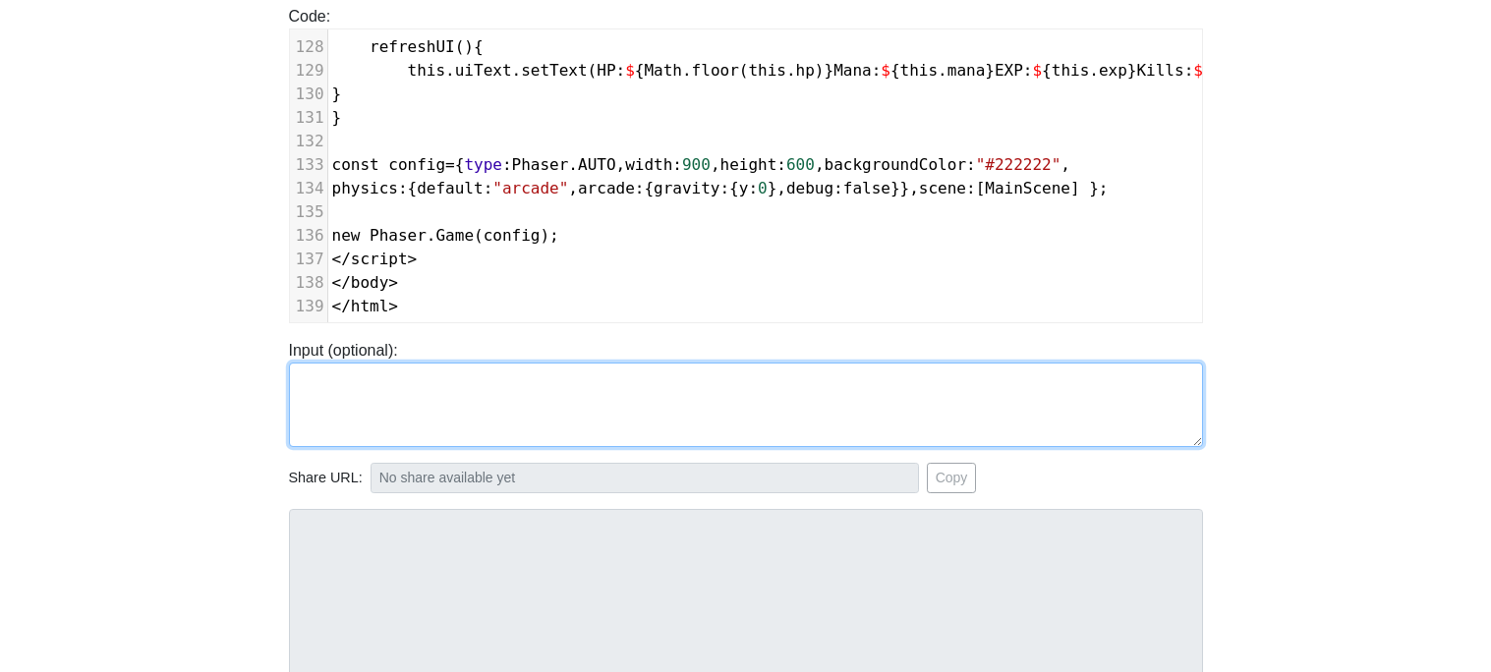
click at [831, 391] on textarea at bounding box center [746, 405] width 914 height 85
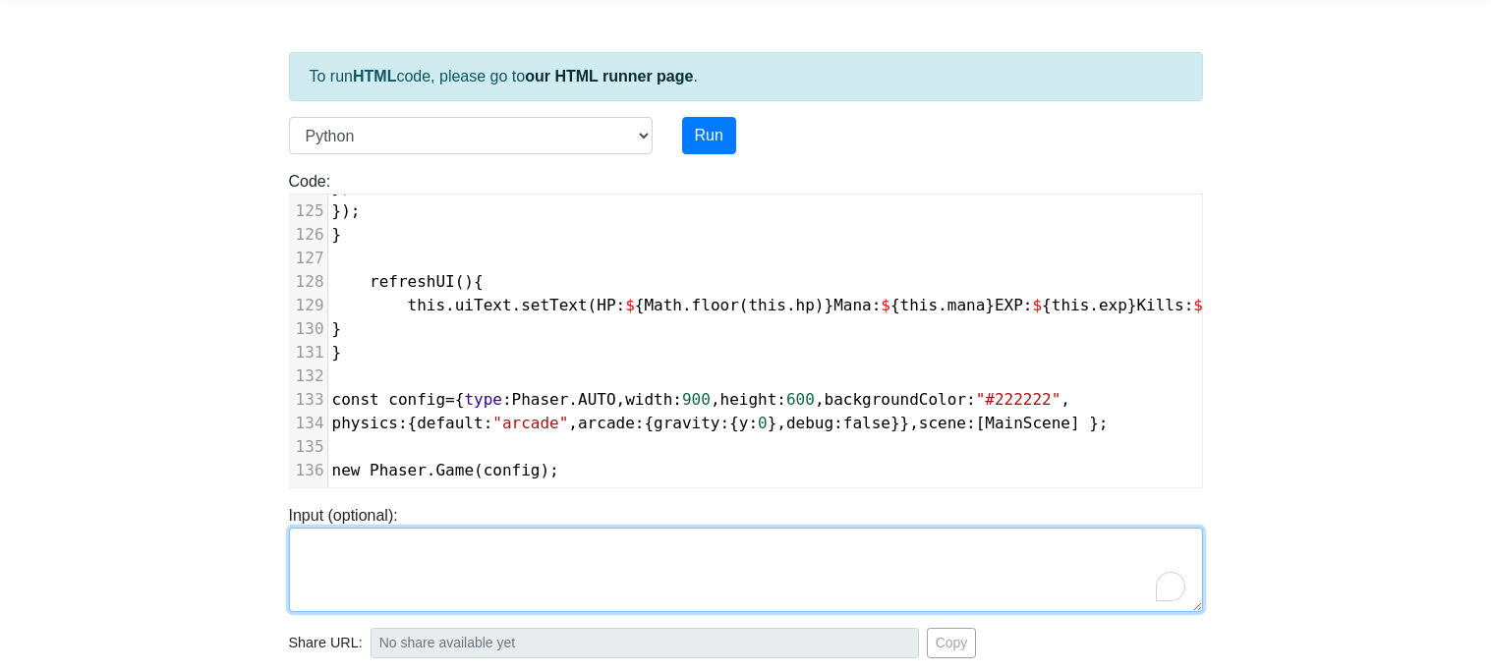
scroll to position [2915, 0]
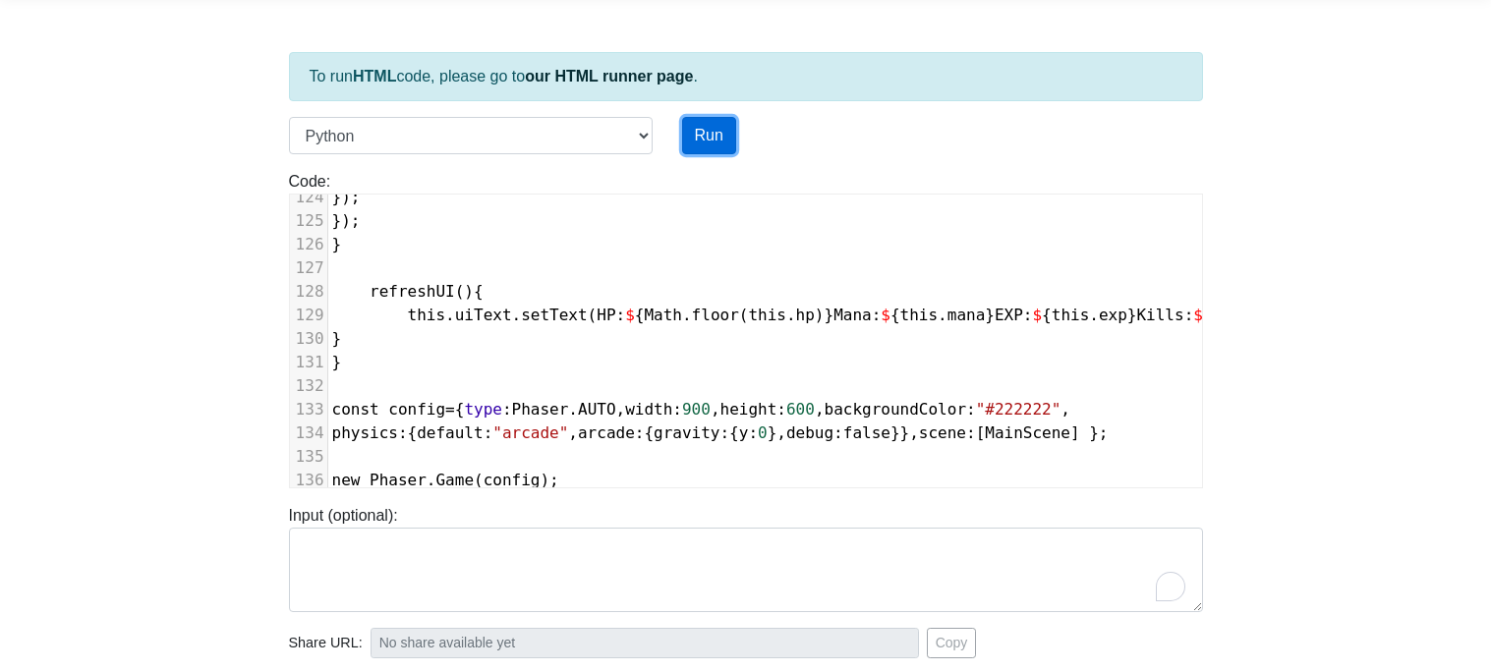
click at [693, 125] on button "Run" at bounding box center [709, 135] width 54 height 37
type input "https://codetester.io/runner?s=N8lGQREoz2"
type textarea "Submission status: Runtime Error (NZEC) Stderr: File "script.py", line 2 You sa…"
click at [714, 148] on button "Run" at bounding box center [709, 135] width 54 height 37
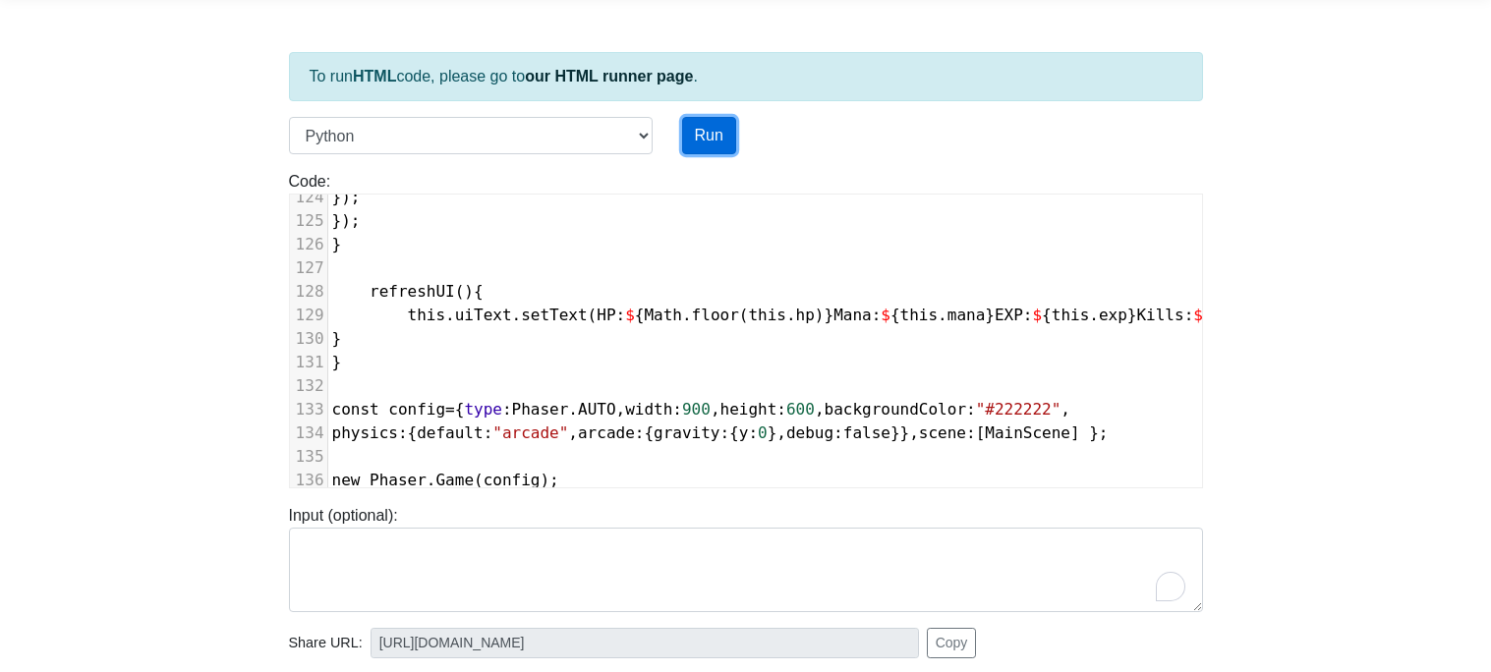
click at [714, 148] on button "Run" at bounding box center [709, 135] width 54 height 37
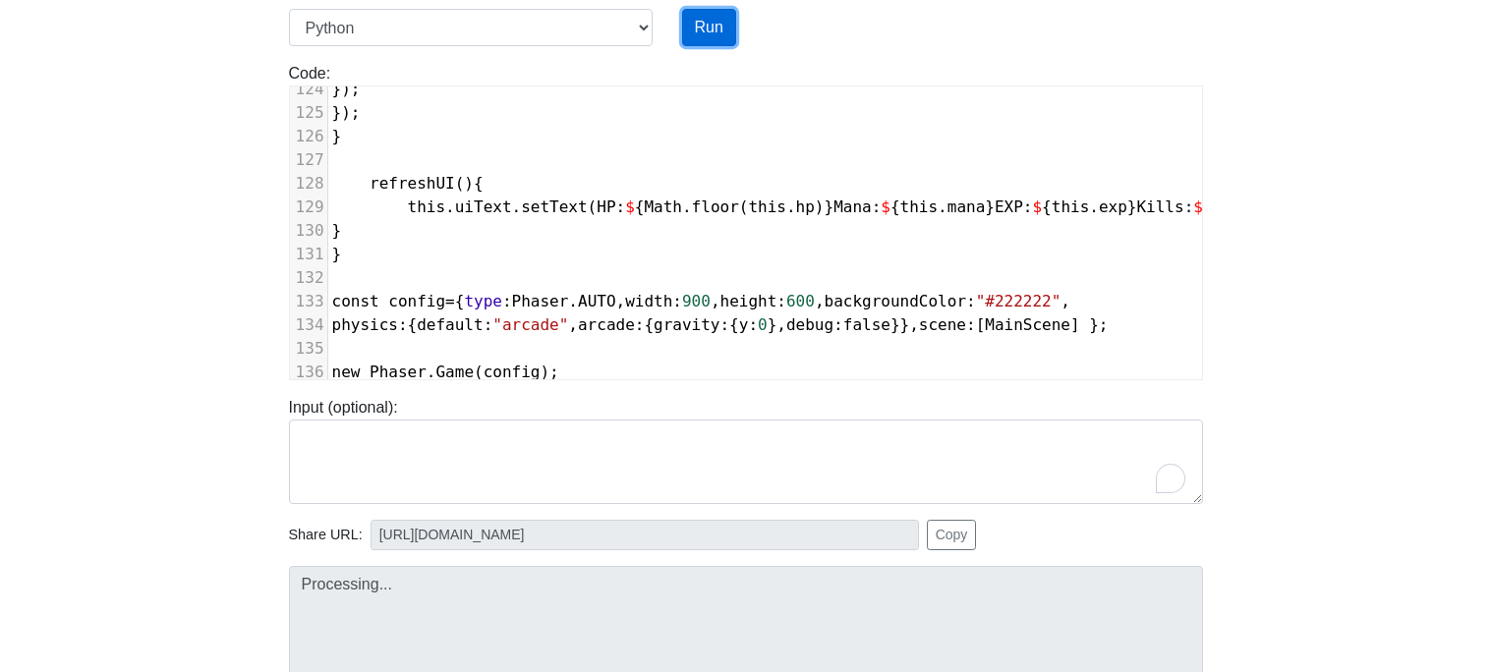
scroll to position [411, 0]
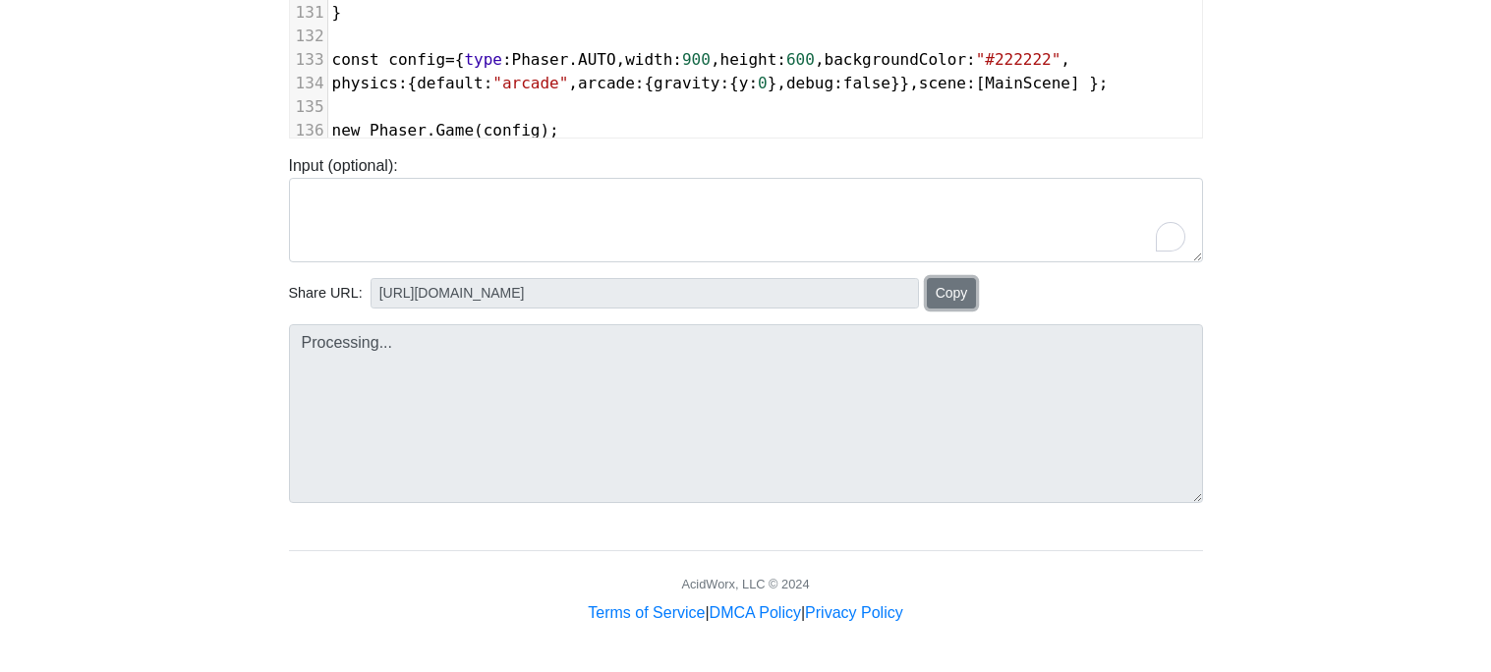
click at [937, 291] on button "Copy" at bounding box center [952, 293] width 50 height 30
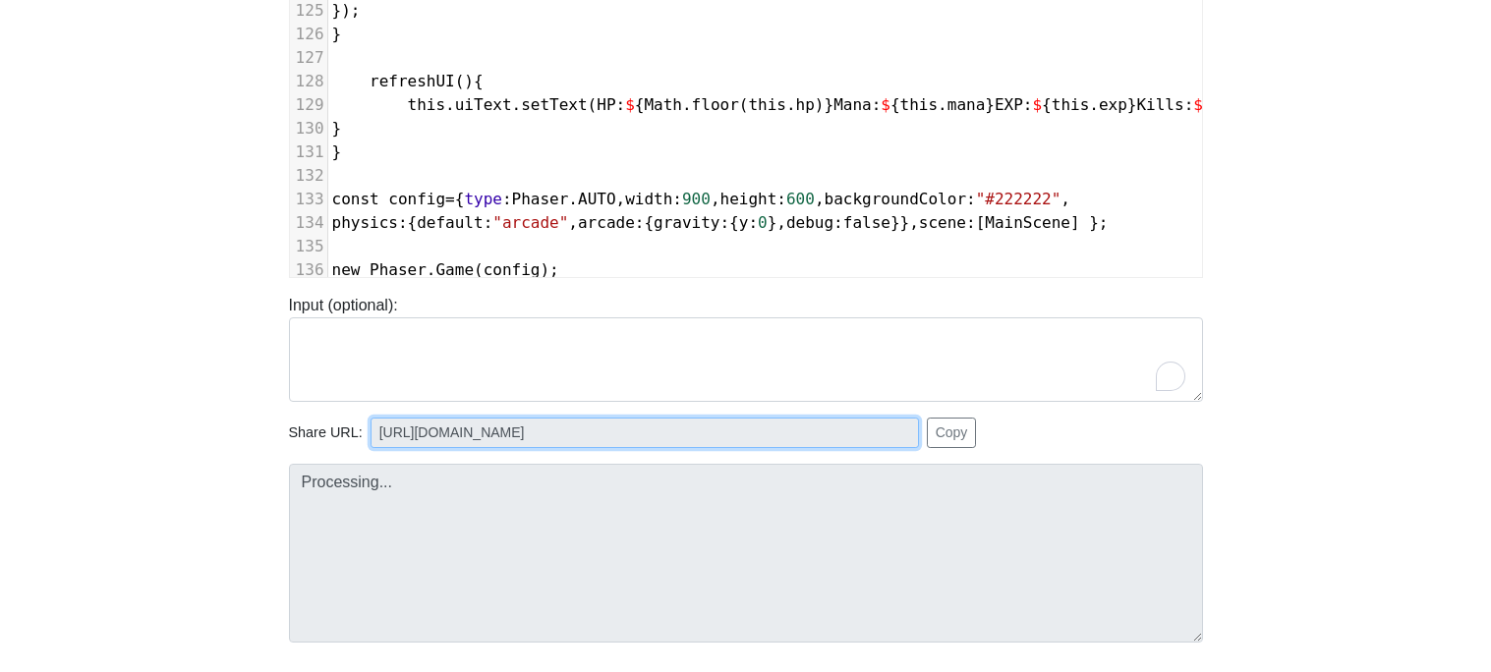
scroll to position [256, 0]
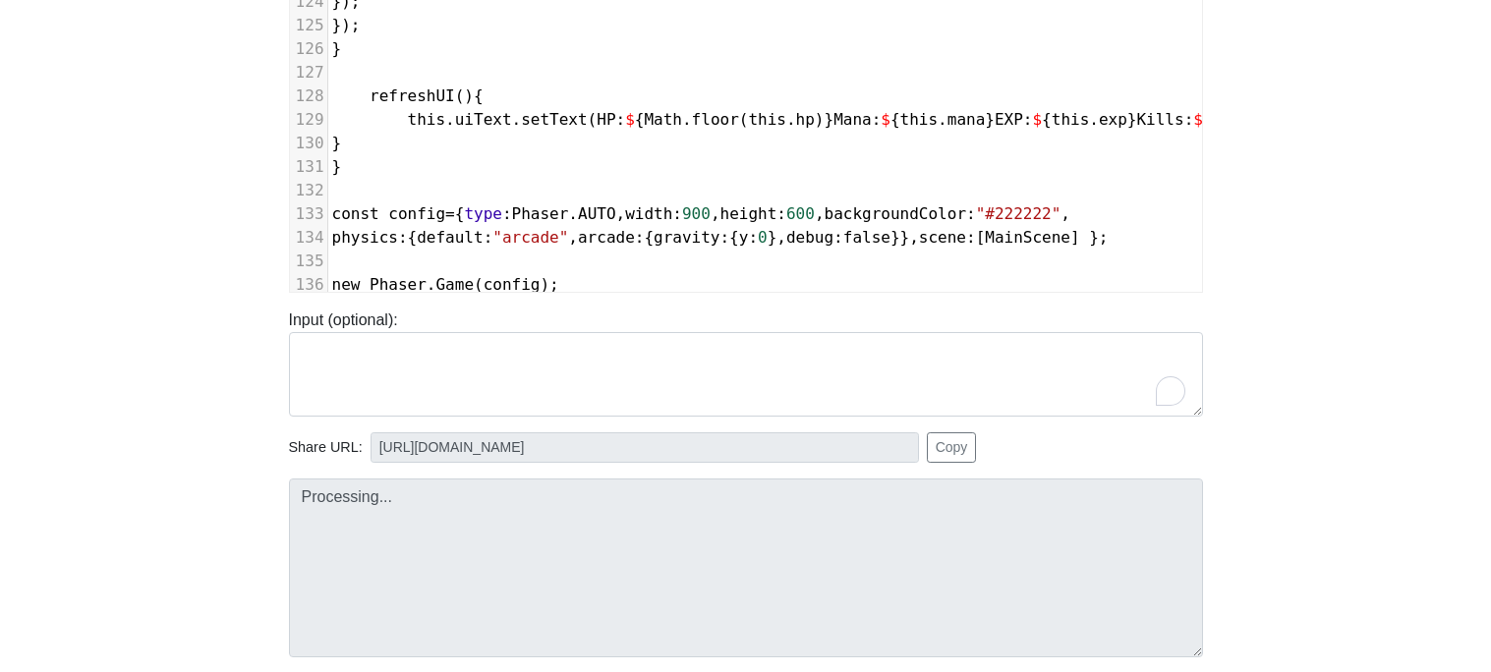
type input "https://codetester.io/runner?s=aPz2e3evXj"
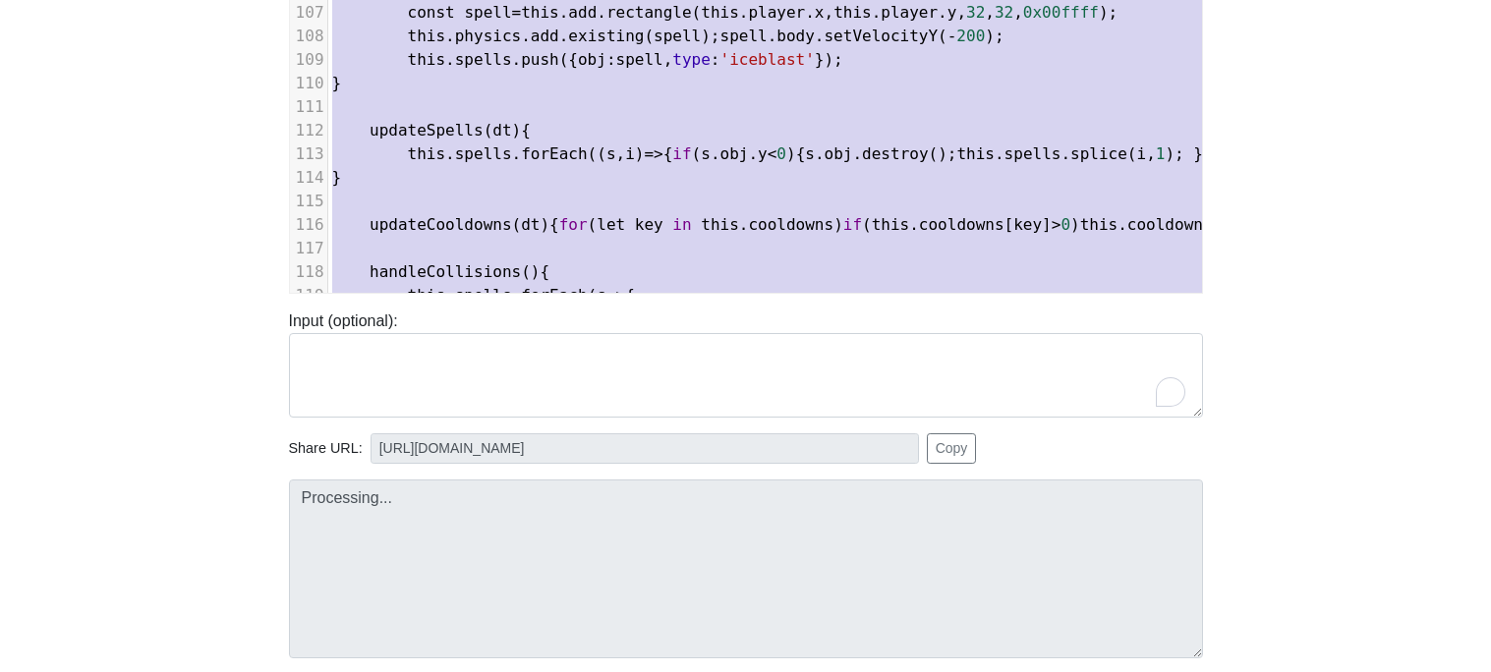
scroll to position [2220, 0]
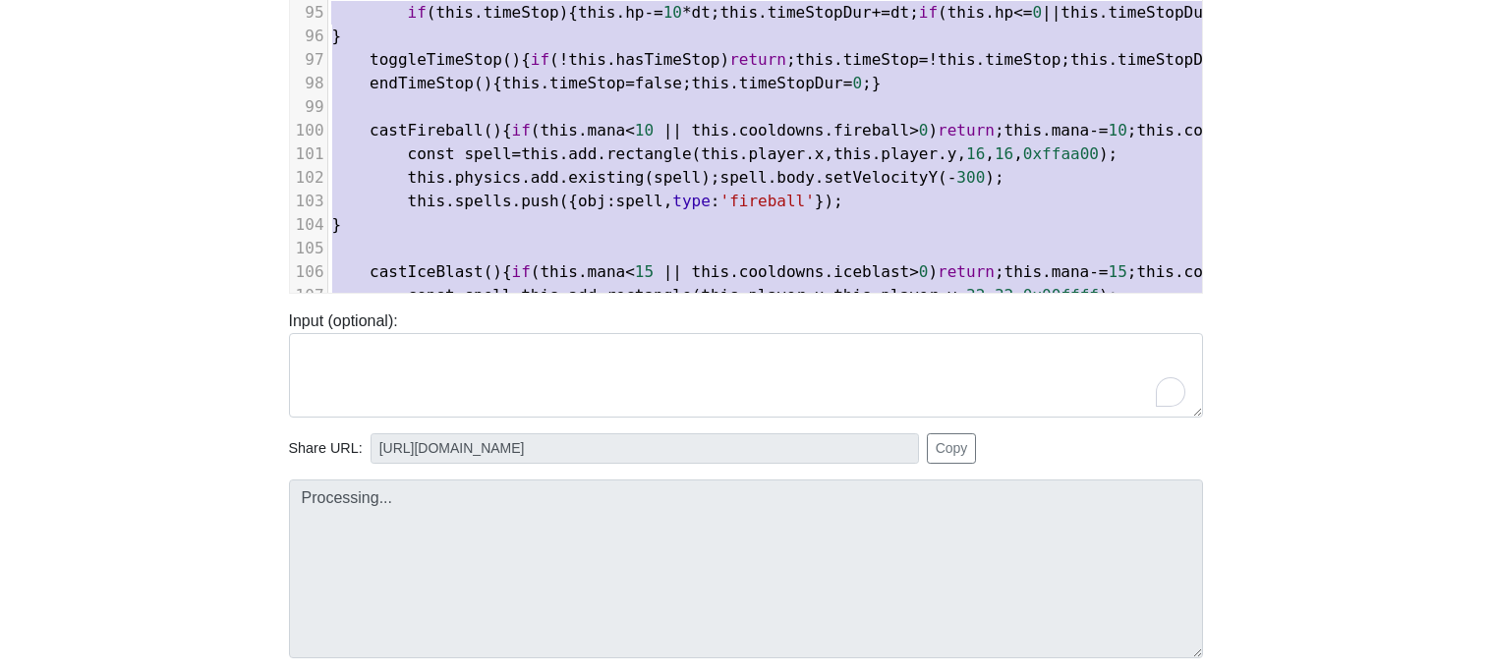
type textarea "if(this.keys.up.isDown) this.player.body.setVelocityY(-speed); if(this.keys.dow…"
type input "[URL][DOMAIN_NAME]"
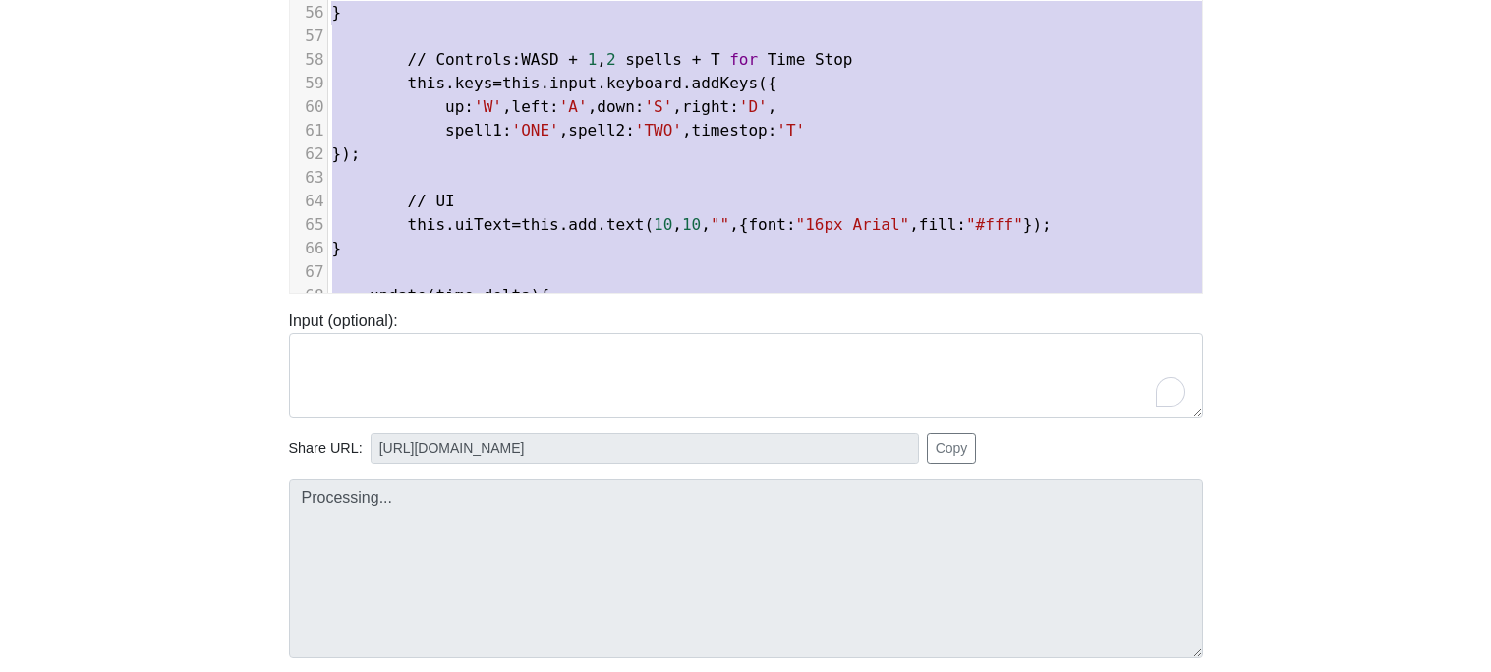
scroll to position [0, 0]
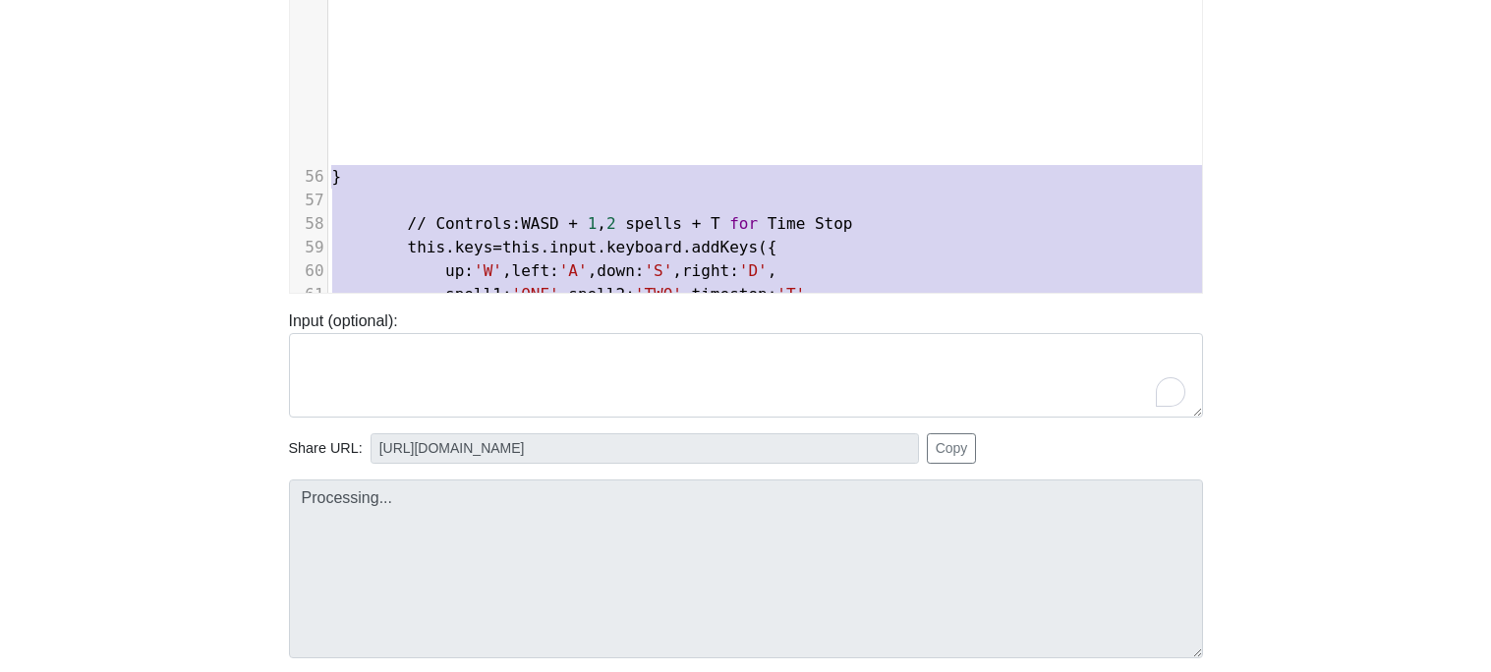
type textarea "this.npcs.push(npc); }); // Enemies for(let i=0;i<5;i++){ const e=this.add.rect…"
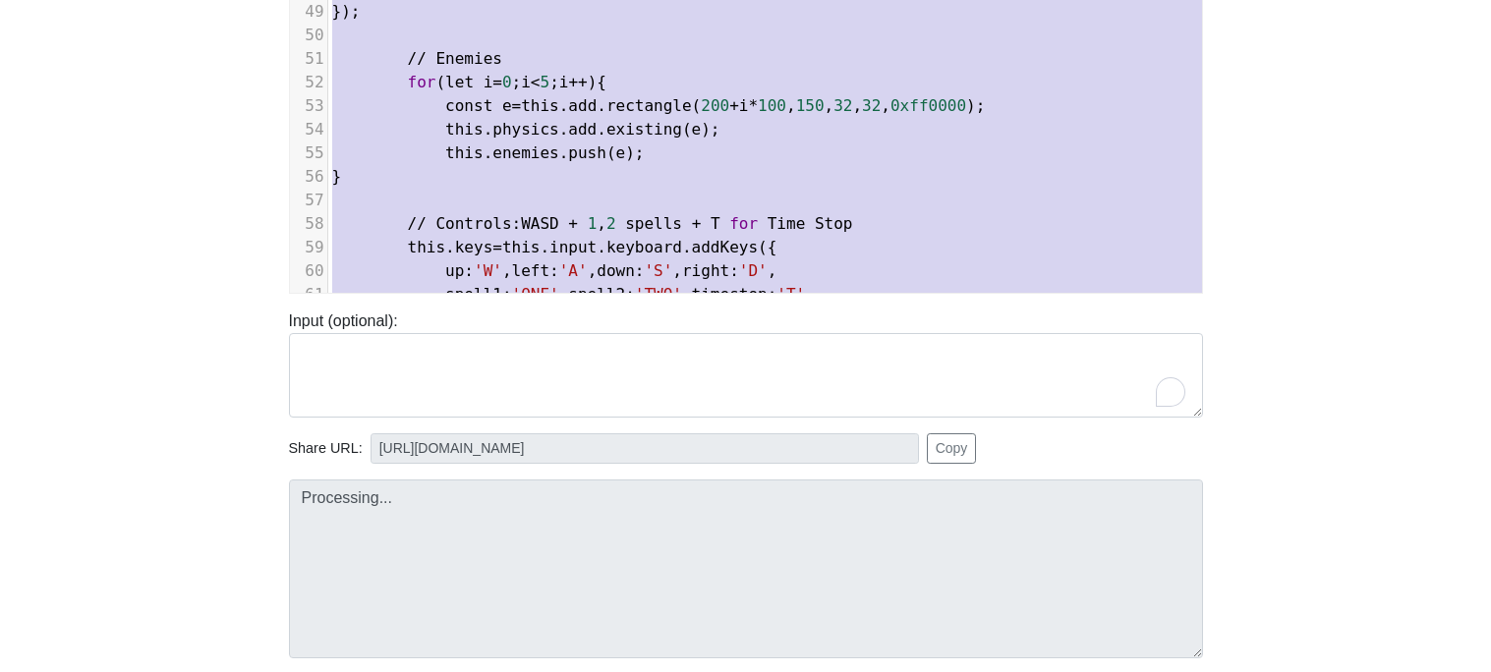
type input "https://codetester.io/runner?s=j2XjVMVbXy"
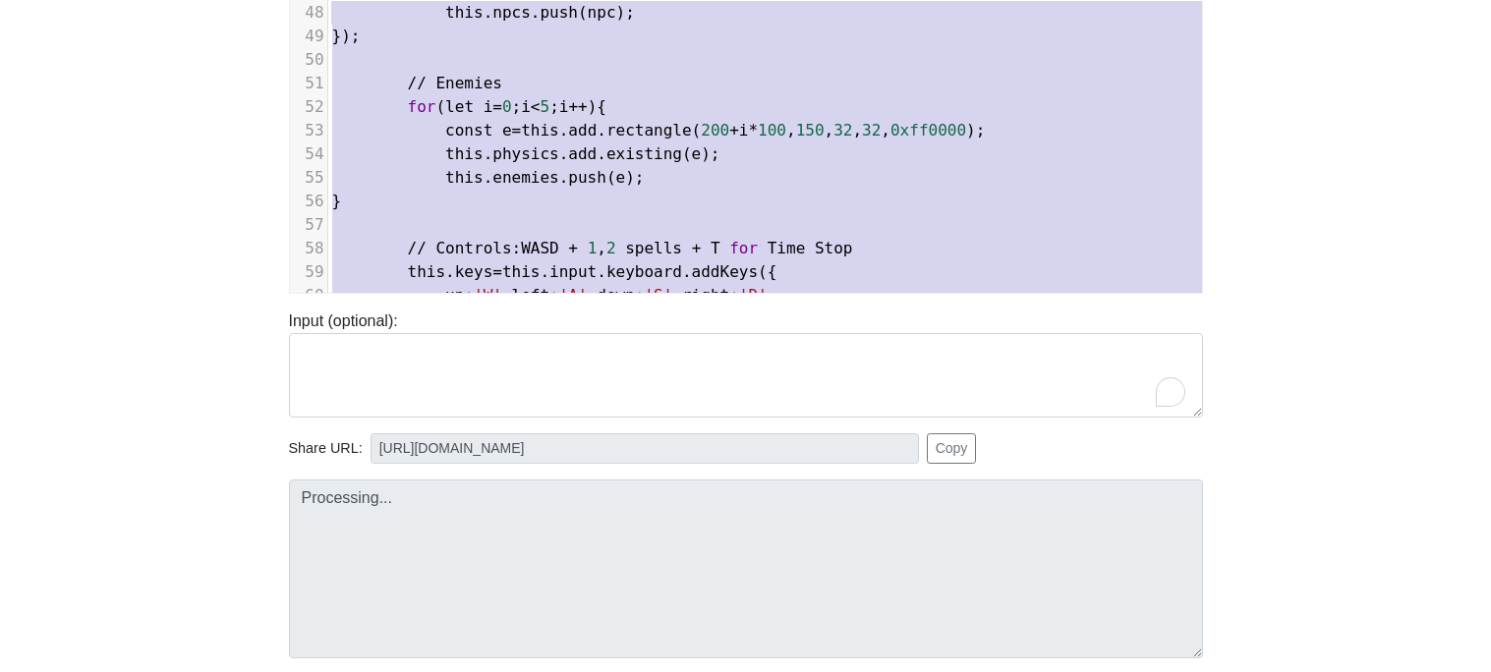
type textarea "this.physics.add.existing(this.player); this.player.body.setCollideWorldBounds(…"
type input "https://codetester.io/runner?s=aPz2e3evXj"
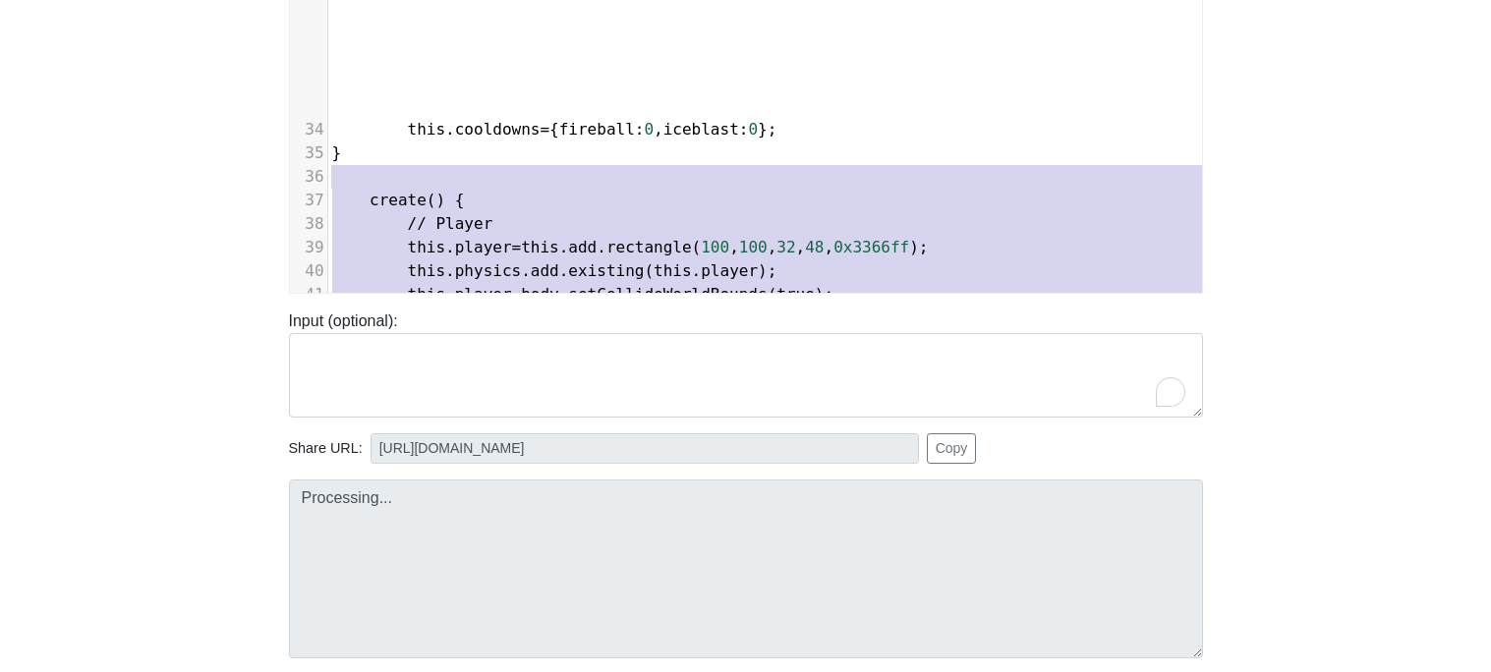
scroll to position [358, 0]
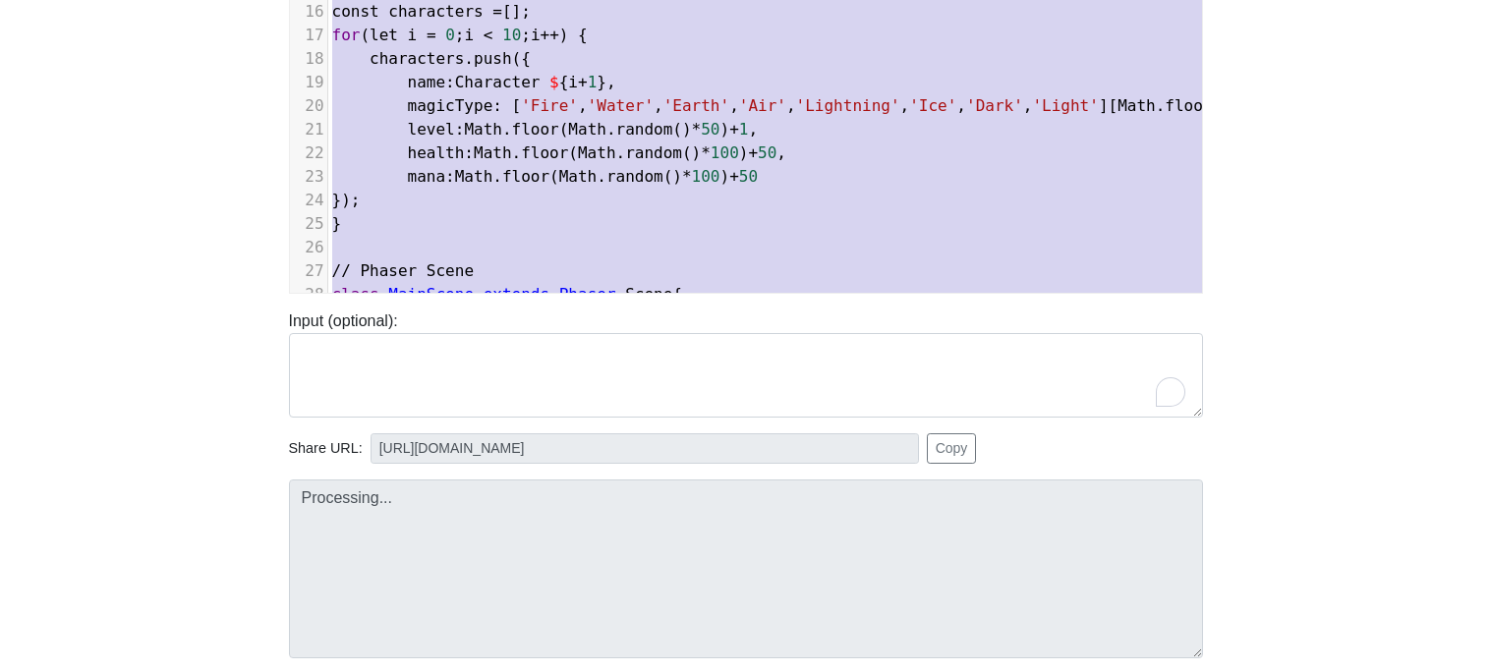
type textarea "You said: <!DOCTYPE html> <html lang="en"> <head> <meta charset="UTF-8"> <title…"
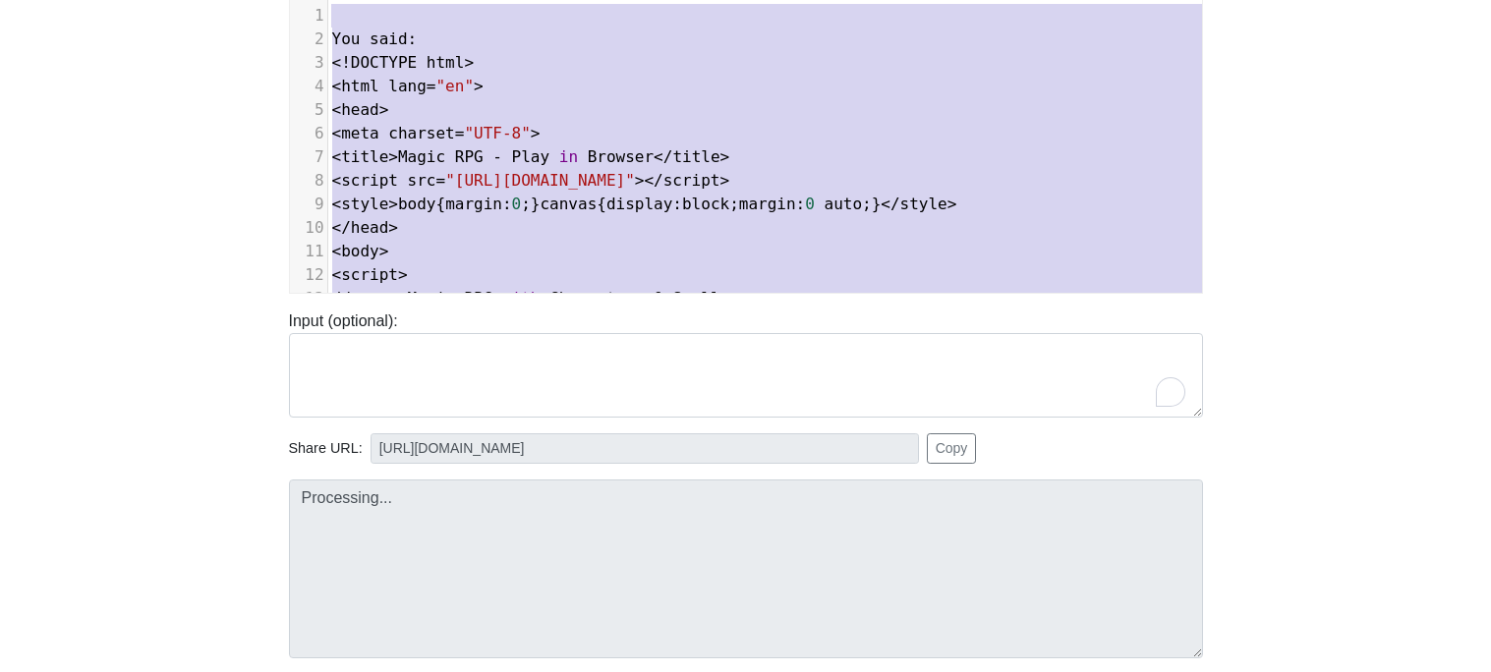
type input "https://codetester.io/runner?s=aPz2e3evXj"
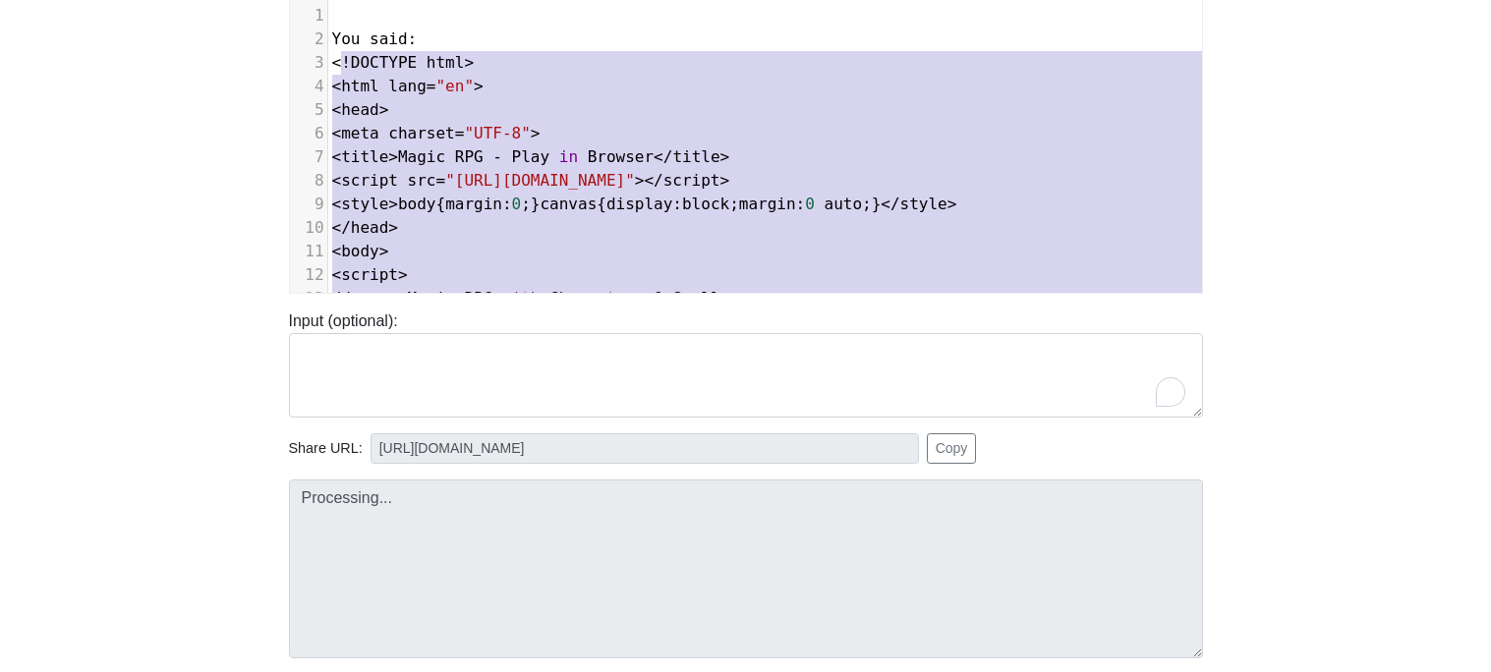
type textarea "<!DOCTYPE html> <html lang="en"> <head> <meta charset="UTF-8"> <title>Magic RPG…"
drag, startPoint x: 602, startPoint y: 280, endPoint x: 327, endPoint y: 57, distance: 354.2
type input "[URL][DOMAIN_NAME]"
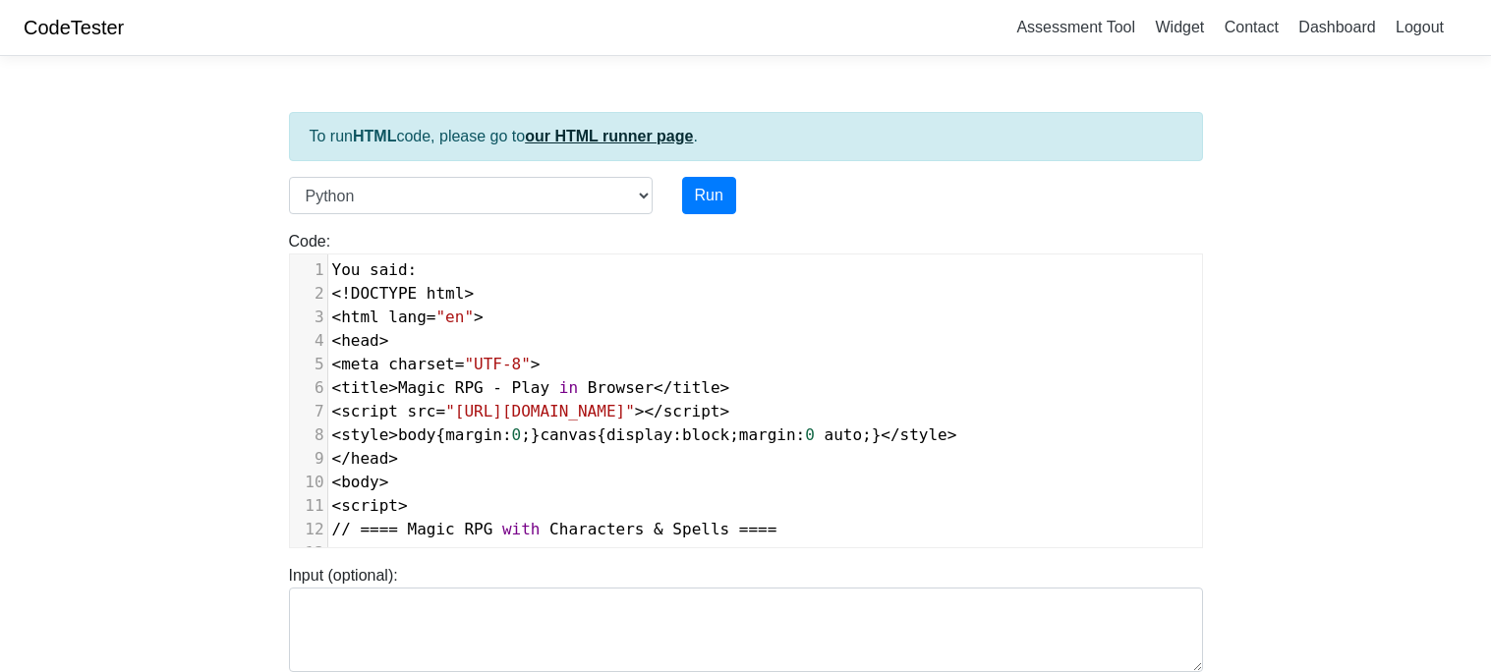
click at [663, 137] on link "our HTML runner page" at bounding box center [609, 136] width 168 height 17
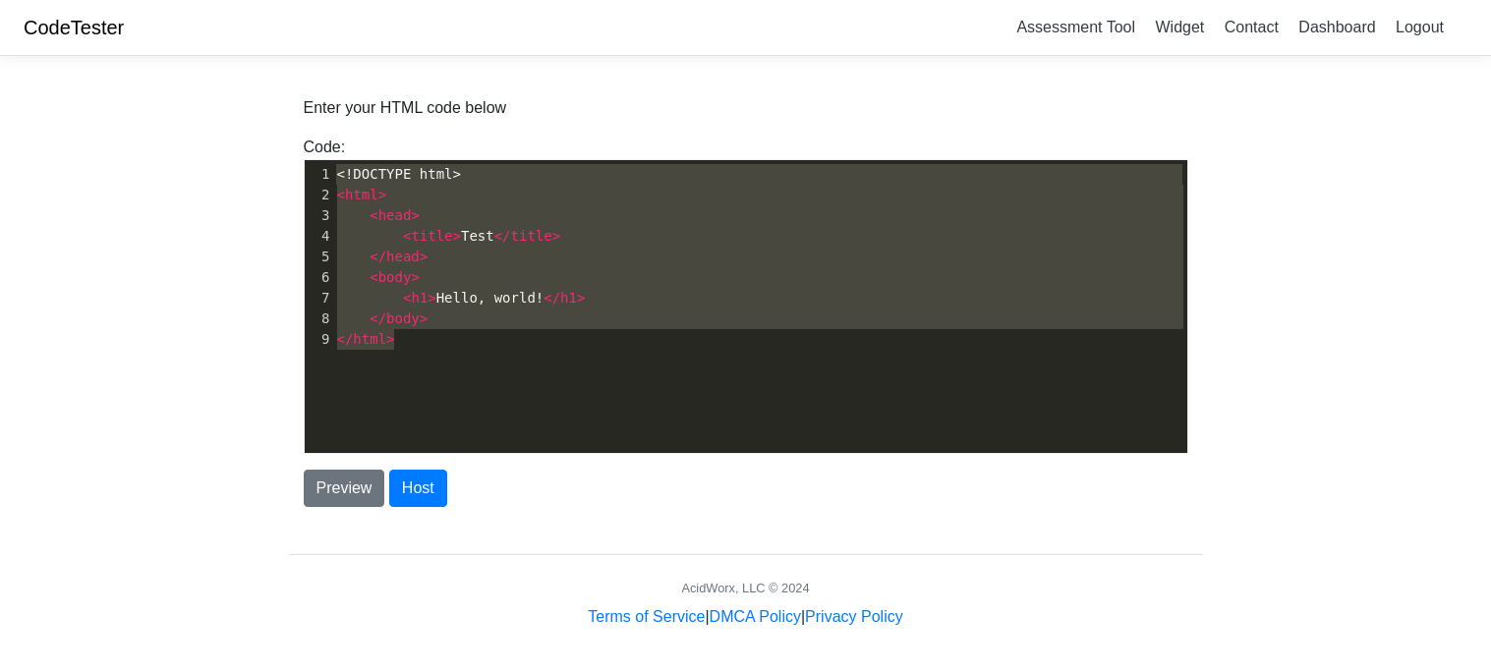
type textarea "<!DOCTYPE html> <html> <head> <title>Test</title> </head> <body> <h1>Hello, wor…"
drag, startPoint x: 492, startPoint y: 402, endPoint x: 264, endPoint y: 144, distance: 343.9
click at [264, 144] on body "CodeTester Assessment Tool Widget Contact Dashboard Logout Enter your HTML code…" at bounding box center [745, 314] width 1491 height 629
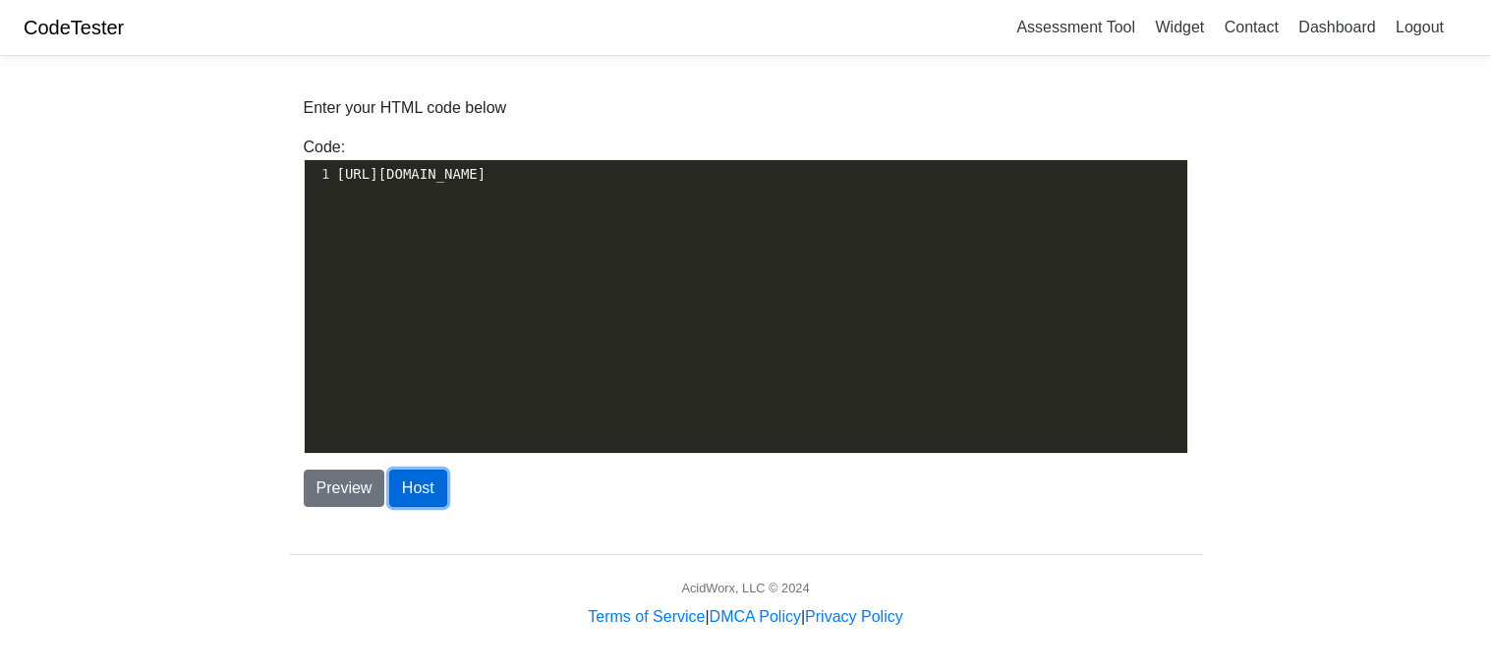
click at [409, 492] on button "Host" at bounding box center [418, 488] width 58 height 37
type textarea "[URL][DOMAIN_NAME]"
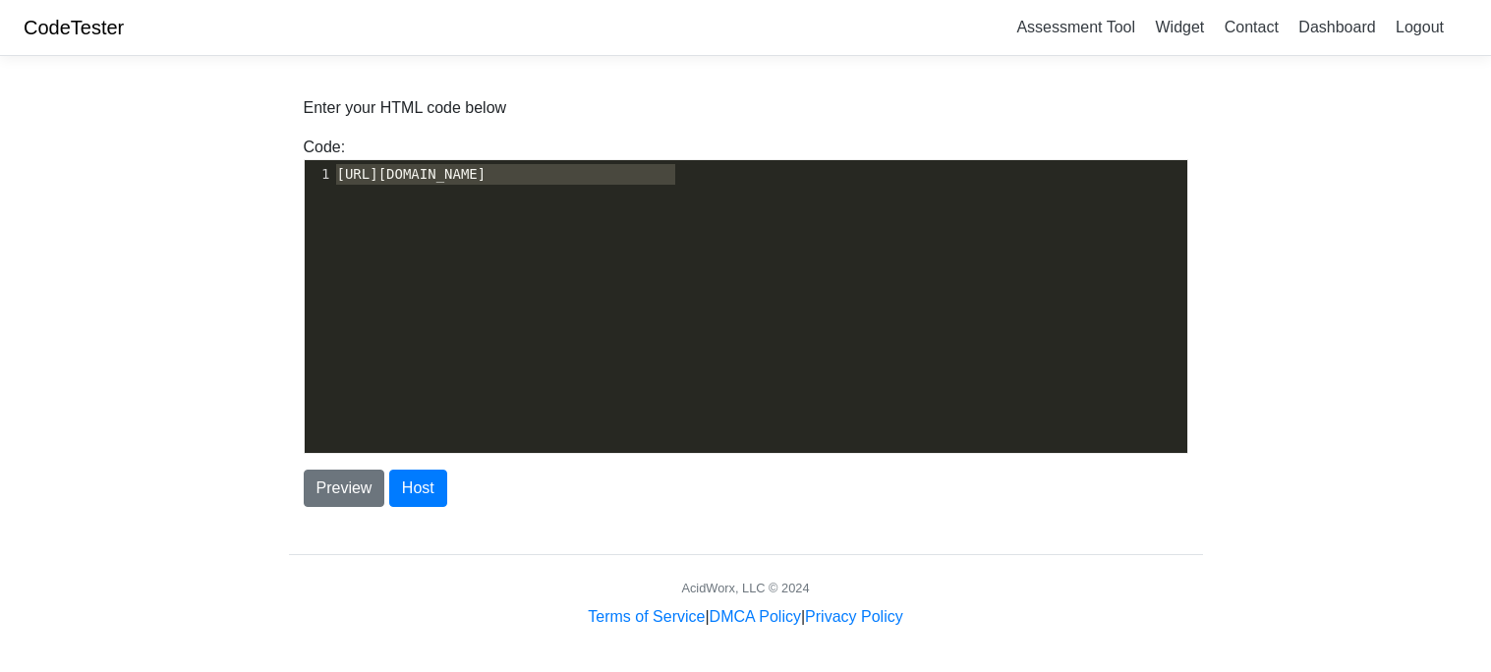
drag, startPoint x: 741, startPoint y: 185, endPoint x: 267, endPoint y: 143, distance: 475.6
click at [267, 143] on body "CodeTester Assessment Tool Widget Contact Dashboard Logout Enter your HTML code…" at bounding box center [745, 314] width 1491 height 629
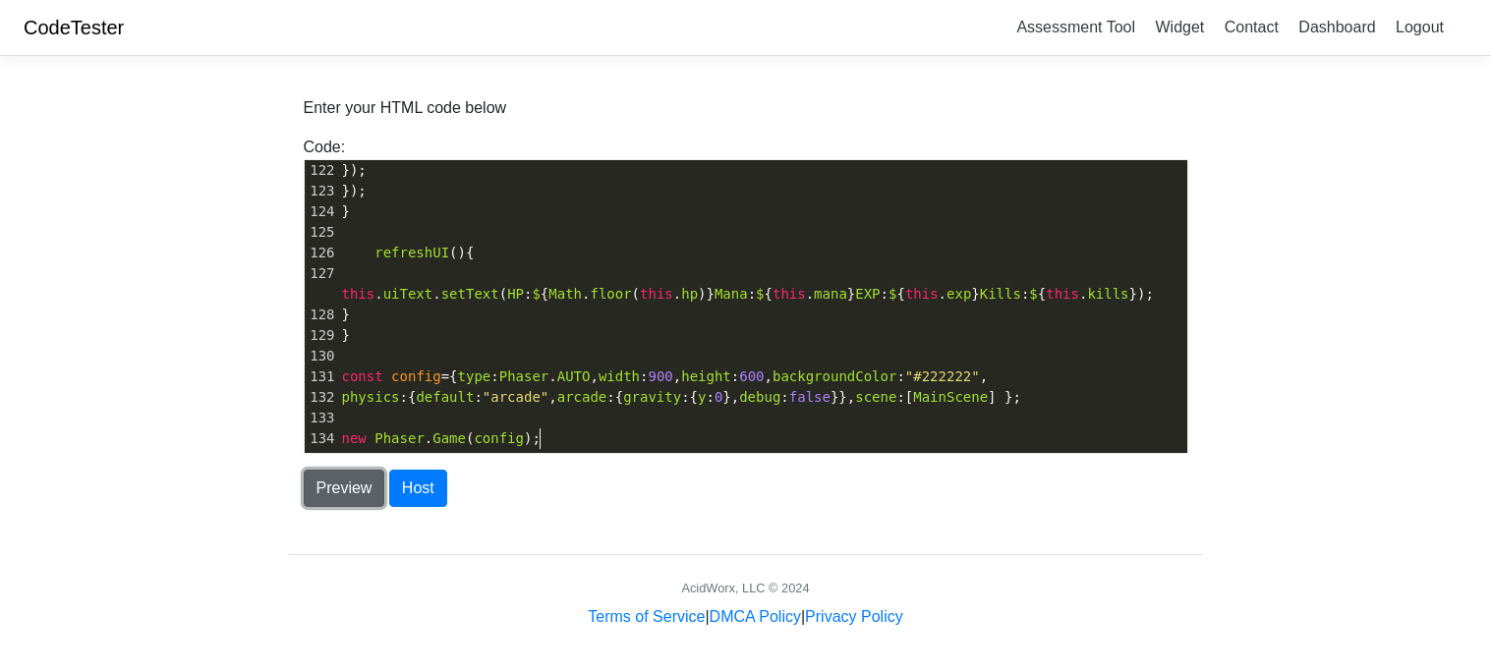
click at [376, 489] on button "Preview" at bounding box center [345, 488] width 82 height 37
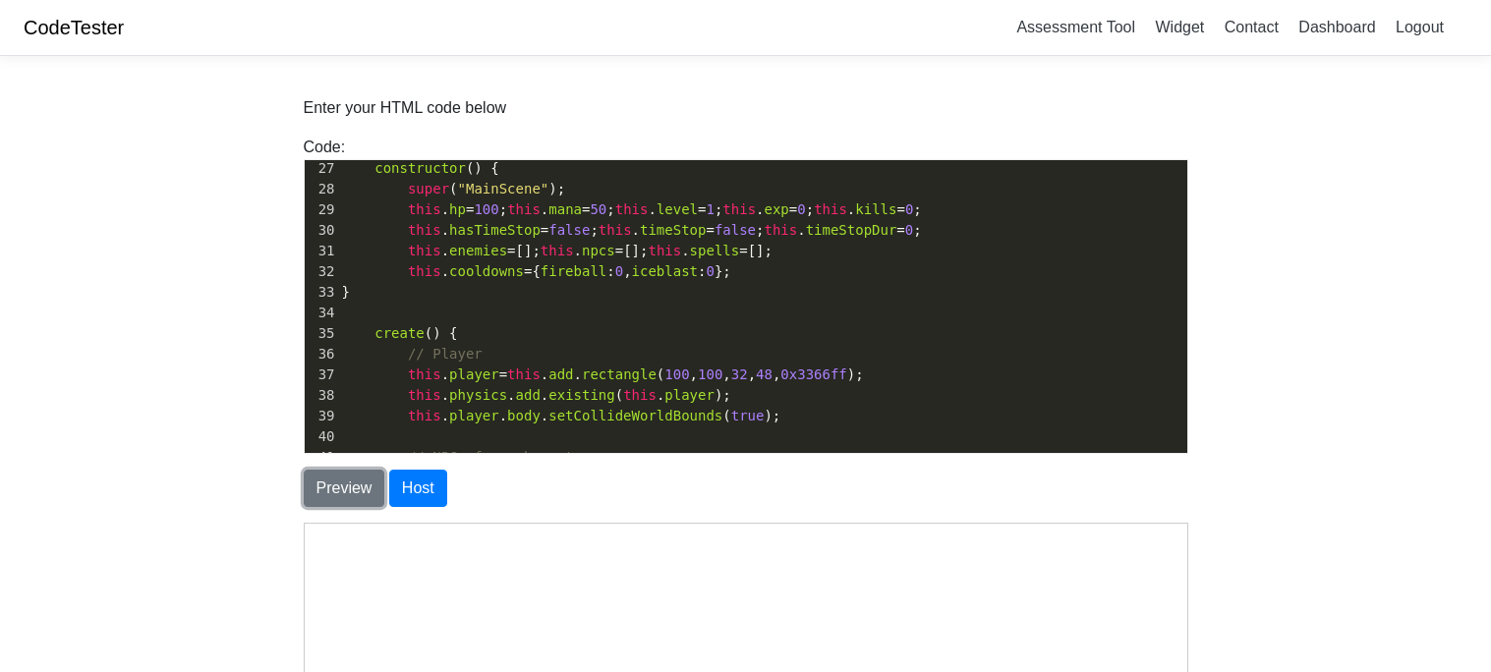
scroll to position [0, 0]
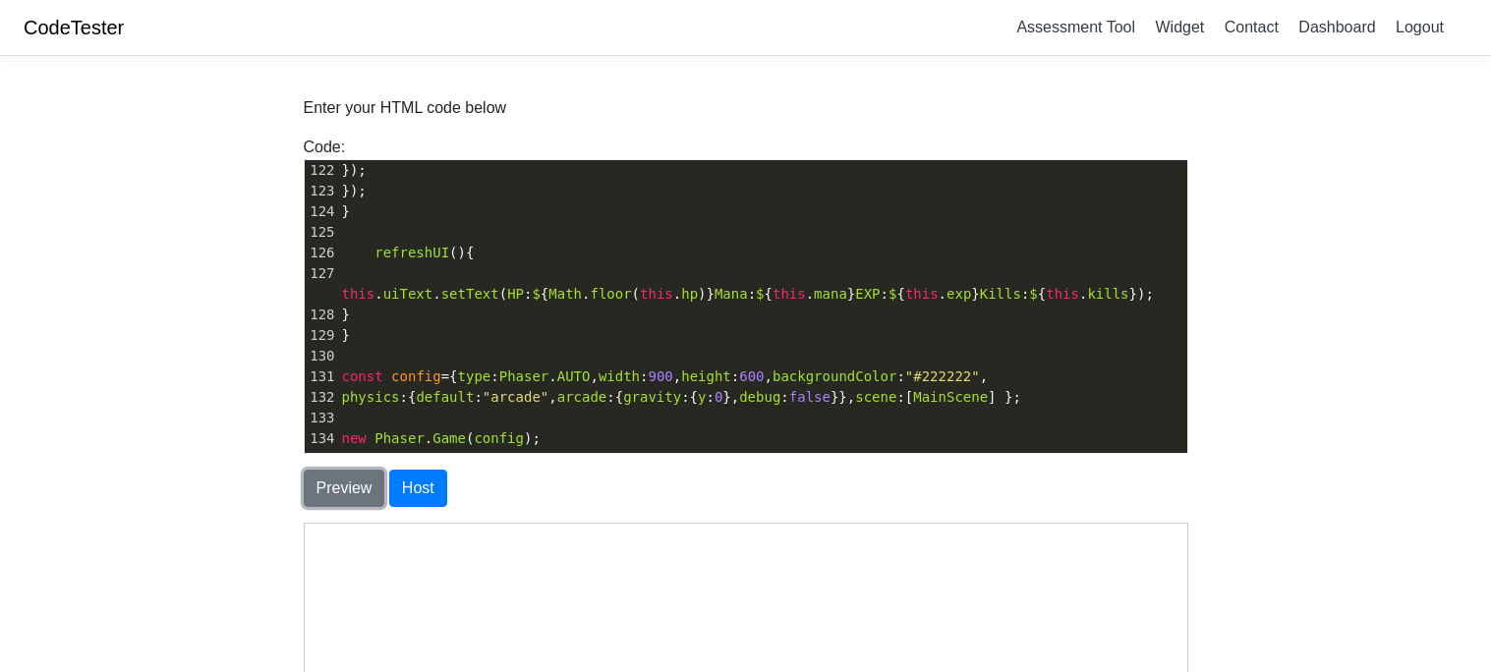
click at [326, 500] on button "Preview" at bounding box center [345, 488] width 82 height 37
click at [310, 490] on button "Preview" at bounding box center [345, 488] width 82 height 37
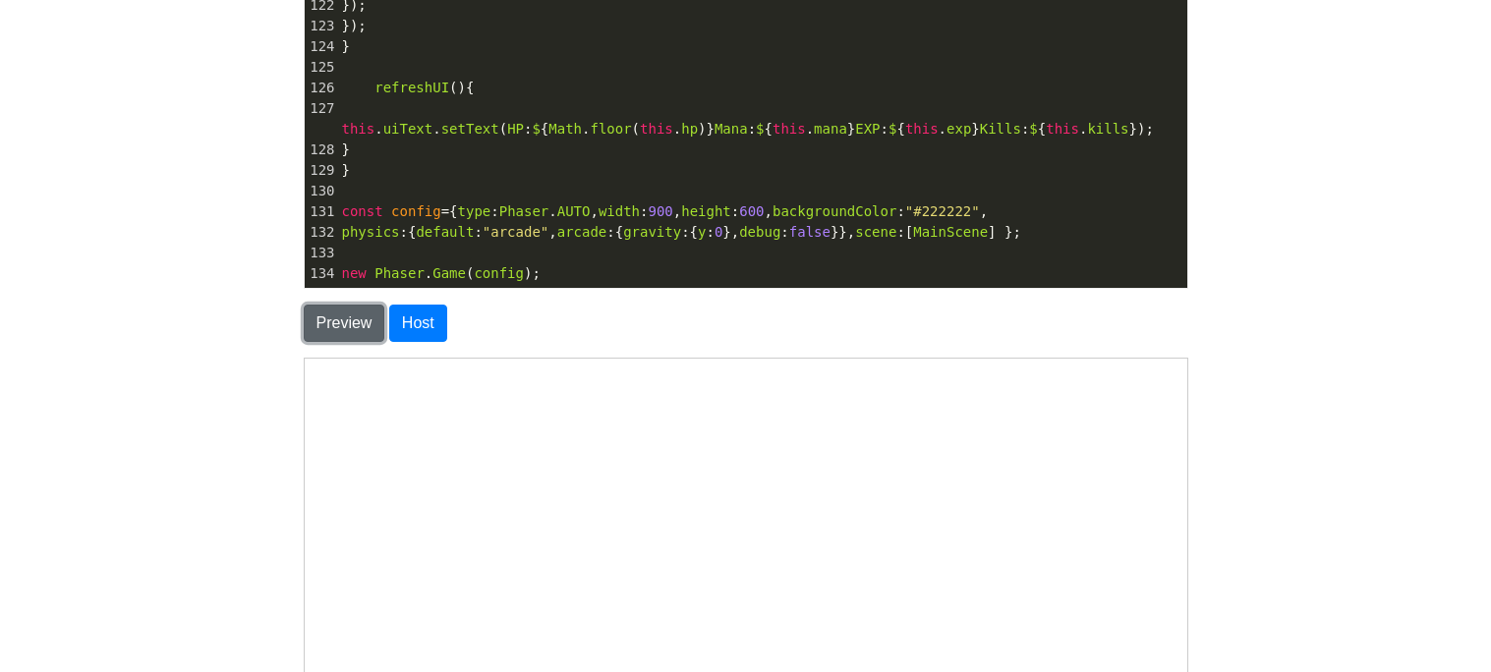
click at [348, 320] on button "Preview" at bounding box center [345, 323] width 82 height 37
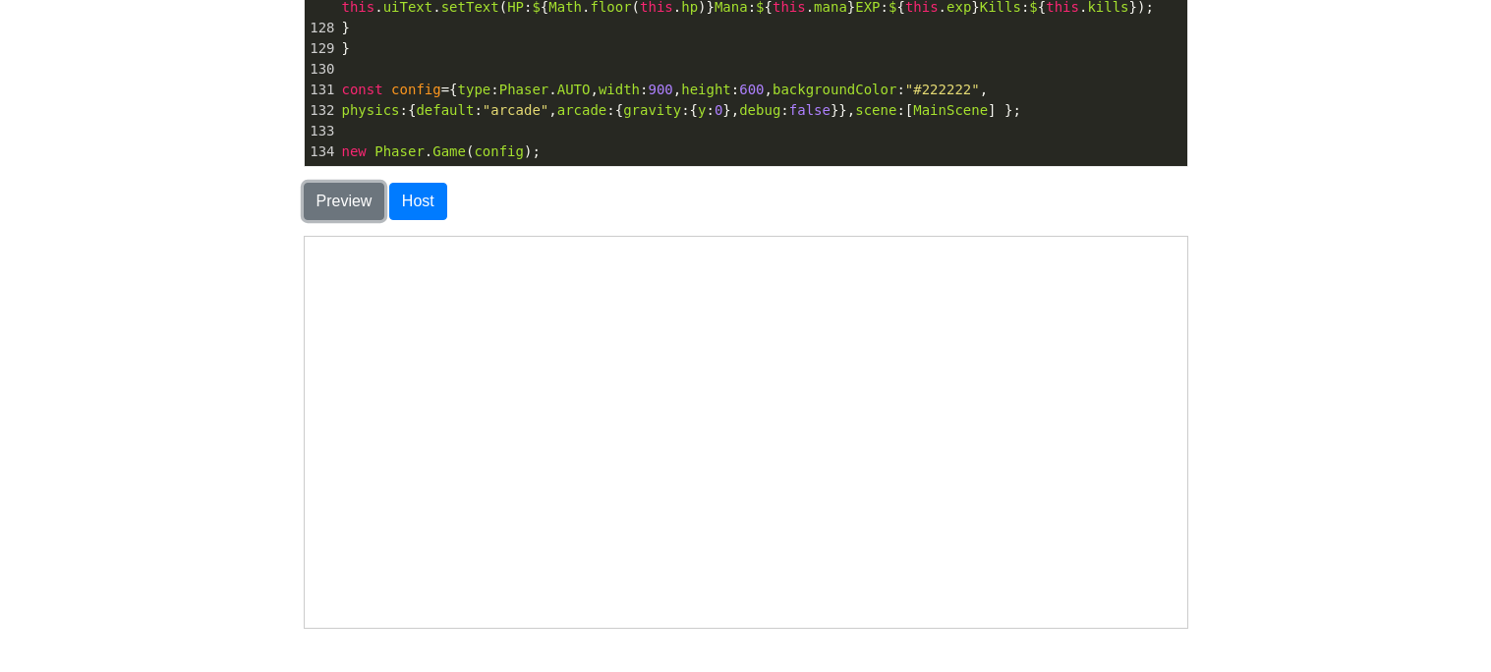
scroll to position [420, 0]
